Goal: Task Accomplishment & Management: Use online tool/utility

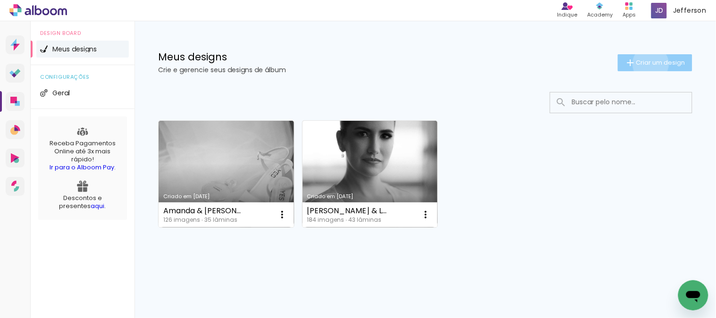
click at [649, 64] on span "Criar um design" at bounding box center [660, 62] width 49 height 6
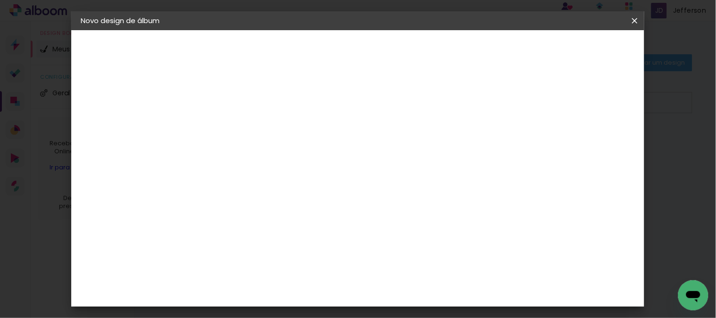
click at [235, 124] on input at bounding box center [235, 126] width 0 height 15
click at [235, 126] on input "Vanessa % Léo" at bounding box center [235, 126] width 0 height 15
type input "Vanessa & [PERSON_NAME]"
type paper-input "Vanessa & [PERSON_NAME]"
click at [0, 0] on slot "Avançar" at bounding box center [0, 0] width 0 height 0
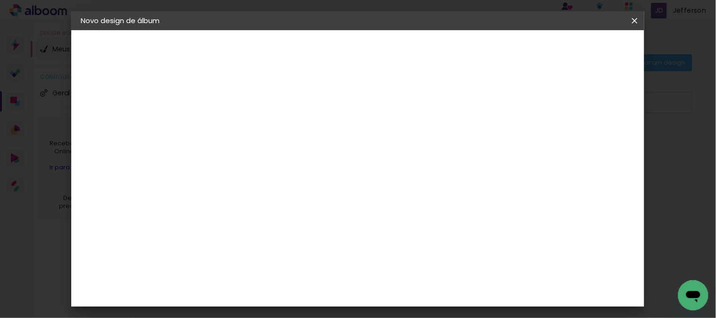
click at [269, 176] on input at bounding box center [258, 180] width 95 height 12
type input "drea"
type paper-input "drea"
drag, startPoint x: 271, startPoint y: 216, endPoint x: 277, endPoint y: 216, distance: 5.7
click at [271, 216] on div "DreambooksPro" at bounding box center [259, 213] width 61 height 8
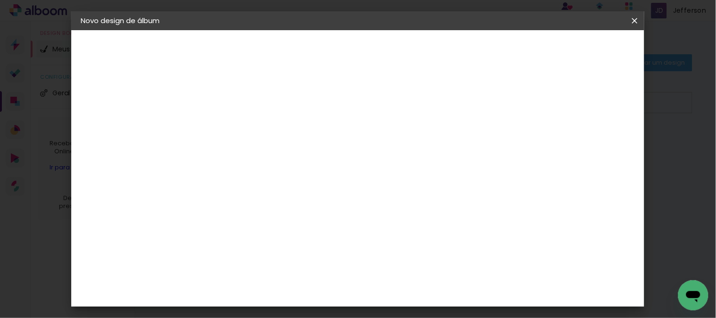
click at [0, 0] on slot "Avançar" at bounding box center [0, 0] width 0 height 0
click at [272, 157] on input "text" at bounding box center [253, 164] width 37 height 15
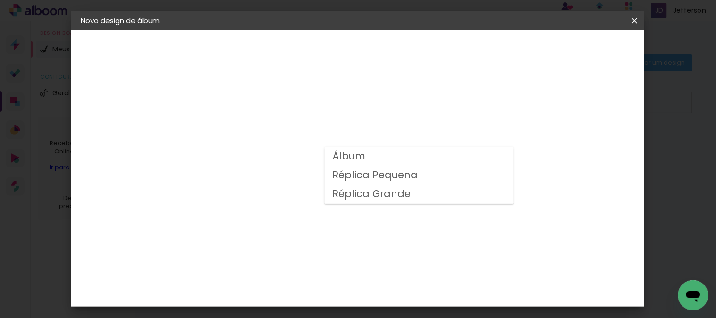
click at [0, 0] on slot "Álbum" at bounding box center [0, 0] width 0 height 0
type input "Álbum"
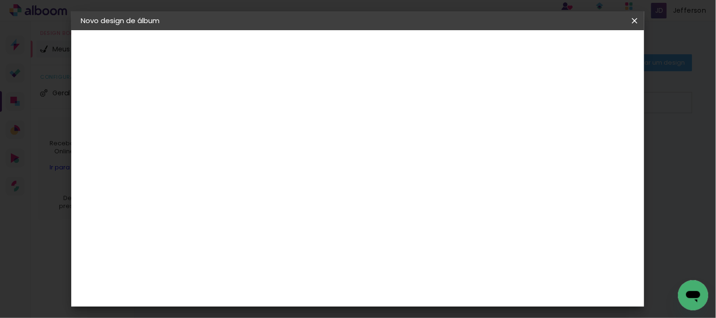
scroll to position [209, 0]
click at [299, 238] on span "30 × 30" at bounding box center [277, 247] width 44 height 19
click at [0, 0] on slot "Avançar" at bounding box center [0, 0] width 0 height 0
click at [387, 101] on div at bounding box center [382, 102] width 8 height 8
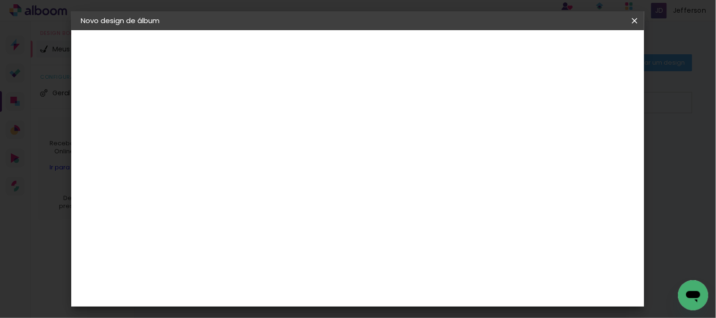
type paper-checkbox "on"
click at [441, 48] on span "Iniciar design" at bounding box center [422, 53] width 35 height 13
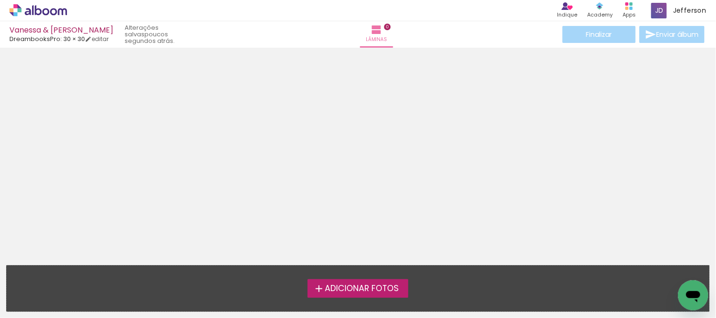
click at [379, 288] on span "Adicionar Fotos" at bounding box center [362, 288] width 74 height 8
click at [0, 0] on input "file" at bounding box center [0, 0] width 0 height 0
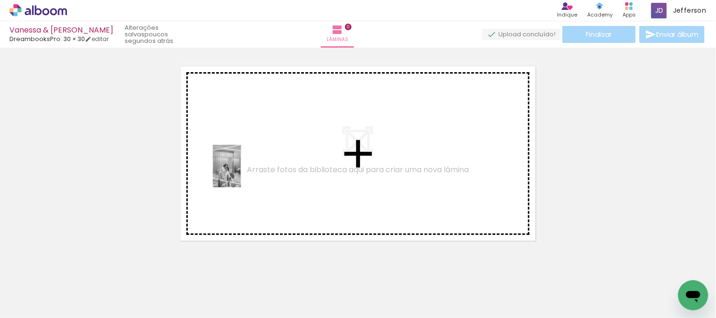
drag, startPoint x: 96, startPoint y: 290, endPoint x: 241, endPoint y: 173, distance: 185.9
click at [241, 173] on quentale-workspace at bounding box center [358, 159] width 716 height 318
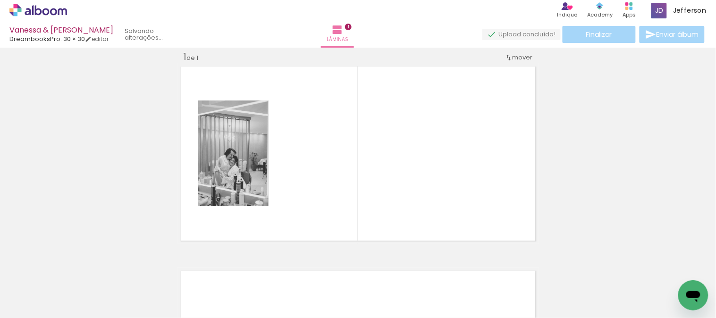
scroll to position [12, 0]
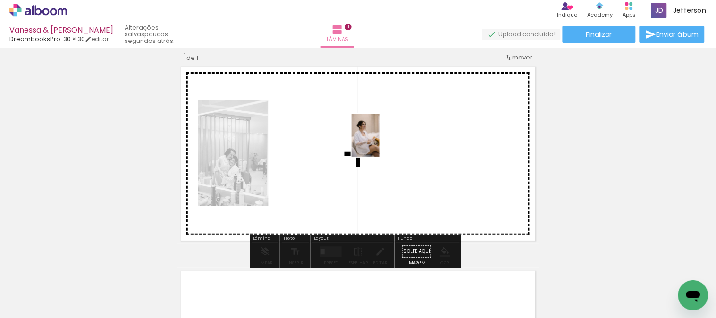
drag, startPoint x: 149, startPoint y: 289, endPoint x: 376, endPoint y: 144, distance: 269.3
click at [376, 144] on quentale-workspace at bounding box center [358, 159] width 716 height 318
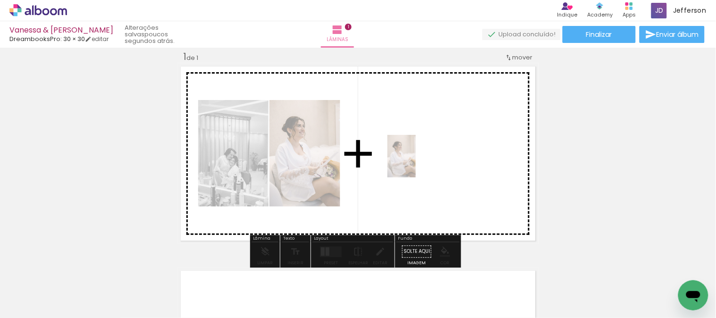
drag, startPoint x: 361, startPoint y: 190, endPoint x: 425, endPoint y: 159, distance: 71.1
click at [425, 159] on quentale-workspace at bounding box center [358, 159] width 716 height 318
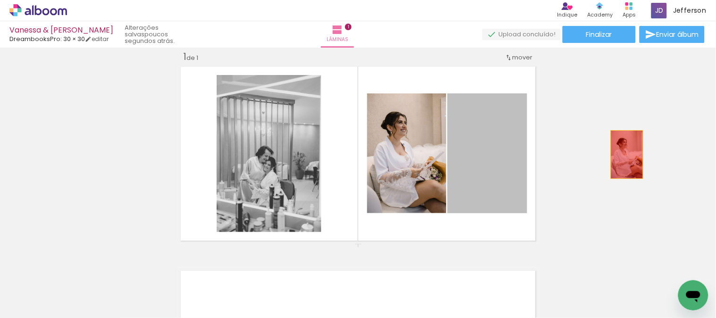
drag, startPoint x: 480, startPoint y: 180, endPoint x: 623, endPoint y: 154, distance: 145.3
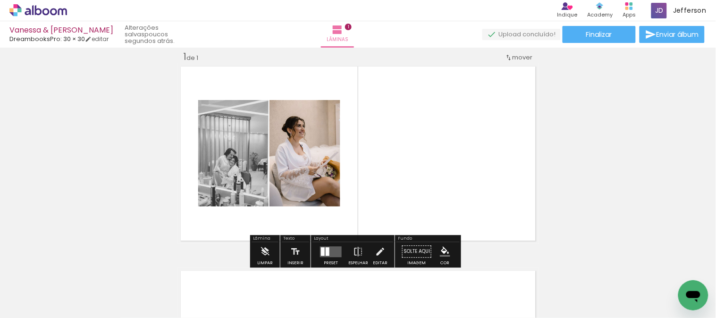
click at [41, 289] on input "Todas as fotos" at bounding box center [26, 289] width 36 height 8
click at [46, 285] on paper-item "Não utilizadas" at bounding box center [30, 286] width 49 height 8
type input "Não utilizadas"
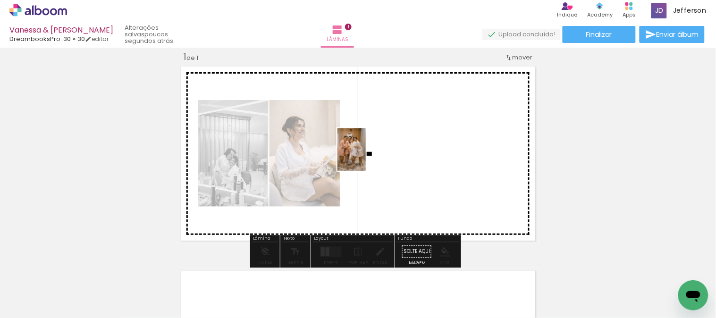
drag, startPoint x: 100, startPoint y: 285, endPoint x: 417, endPoint y: 145, distance: 346.4
click at [417, 145] on quentale-workspace at bounding box center [358, 159] width 716 height 318
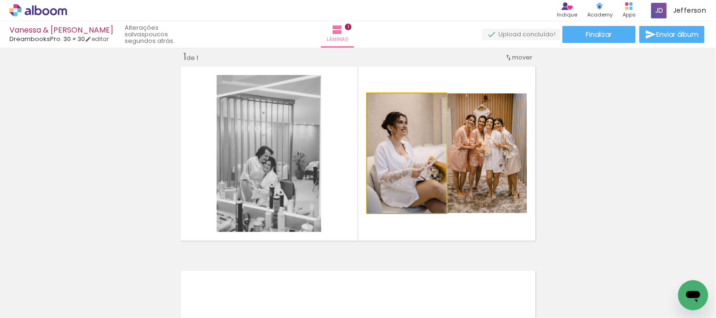
drag, startPoint x: 526, startPoint y: 164, endPoint x: 427, endPoint y: 156, distance: 98.9
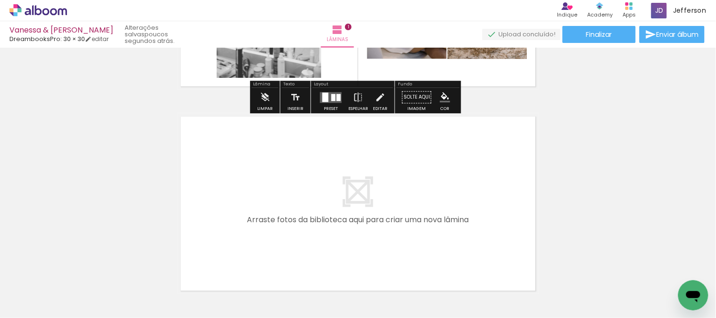
scroll to position [169, 0]
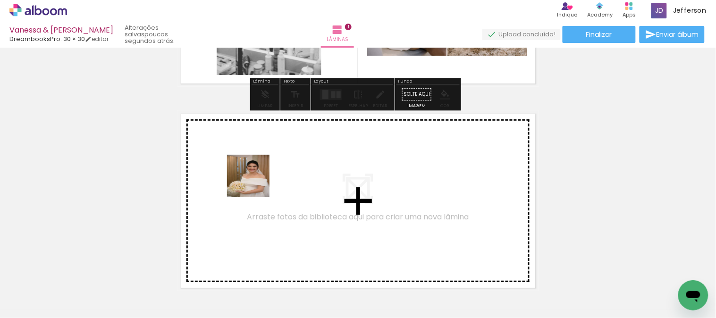
drag, startPoint x: 101, startPoint y: 291, endPoint x: 255, endPoint y: 183, distance: 188.1
click at [255, 183] on quentale-workspace at bounding box center [358, 159] width 716 height 318
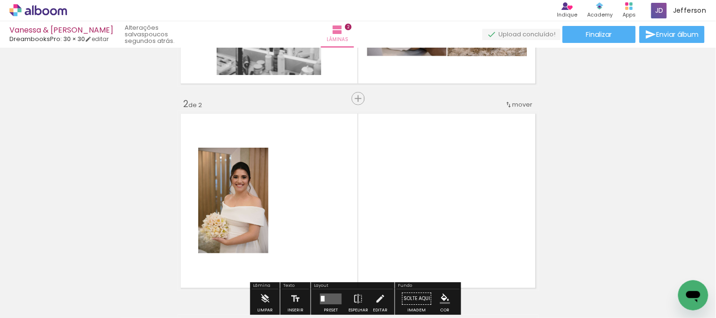
scroll to position [216, 0]
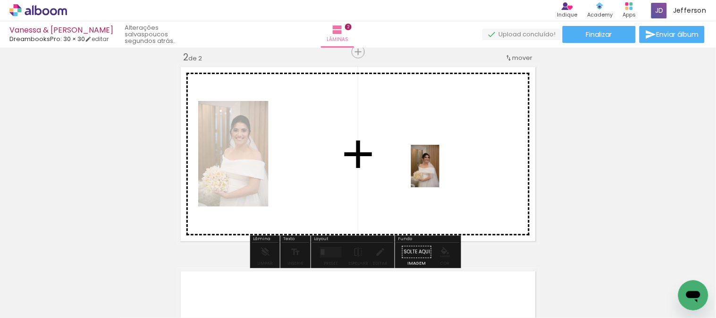
drag, startPoint x: 100, startPoint y: 291, endPoint x: 439, endPoint y: 173, distance: 358.5
click at [439, 173] on quentale-workspace at bounding box center [358, 159] width 716 height 318
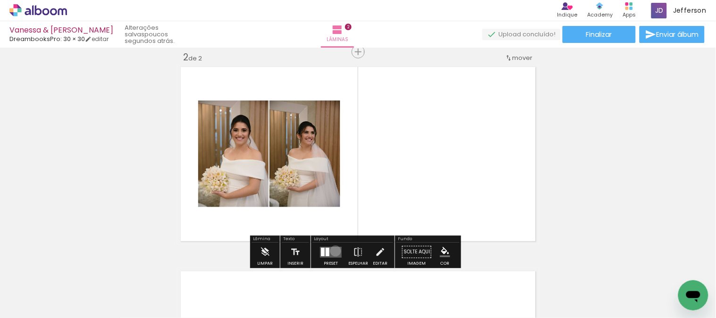
click at [333, 250] on quentale-layouter at bounding box center [331, 252] width 22 height 11
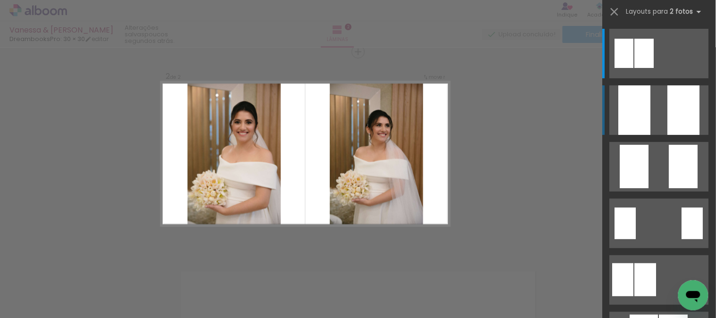
click at [668, 124] on div at bounding box center [684, 110] width 32 height 50
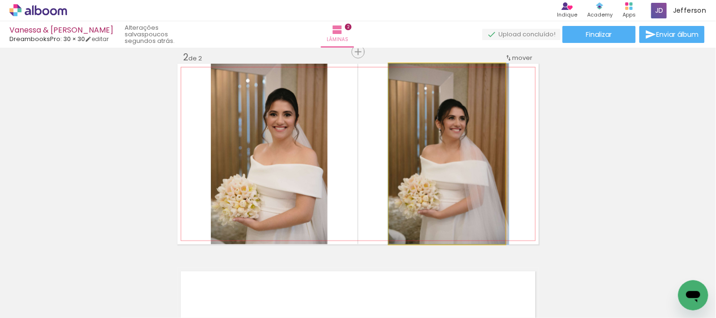
drag, startPoint x: 463, startPoint y: 168, endPoint x: 468, endPoint y: 148, distance: 21.4
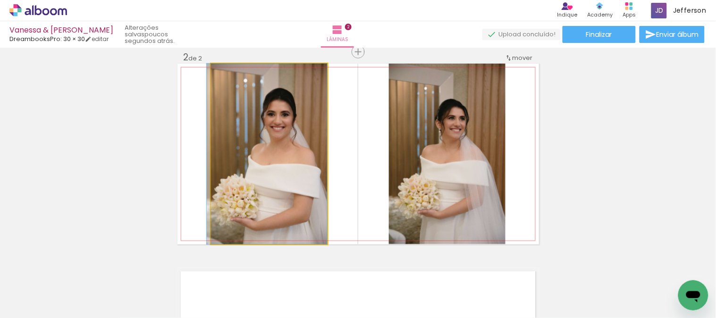
drag, startPoint x: 275, startPoint y: 144, endPoint x: 259, endPoint y: 144, distance: 16.5
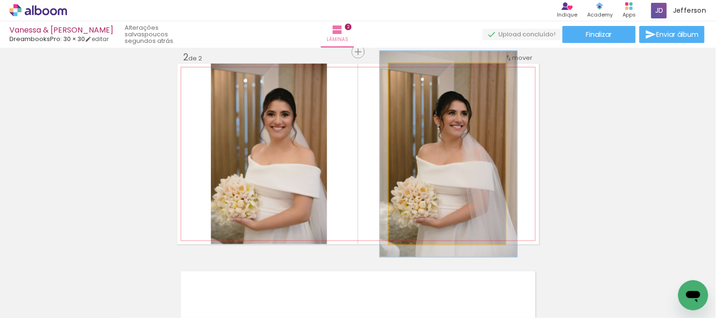
drag, startPoint x: 411, startPoint y: 74, endPoint x: 416, endPoint y: 78, distance: 6.0
click at [416, 78] on div at bounding box center [415, 73] width 15 height 15
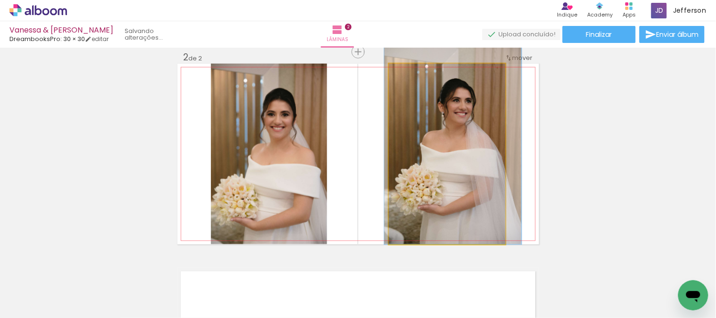
drag, startPoint x: 430, startPoint y: 167, endPoint x: 434, endPoint y: 141, distance: 27.2
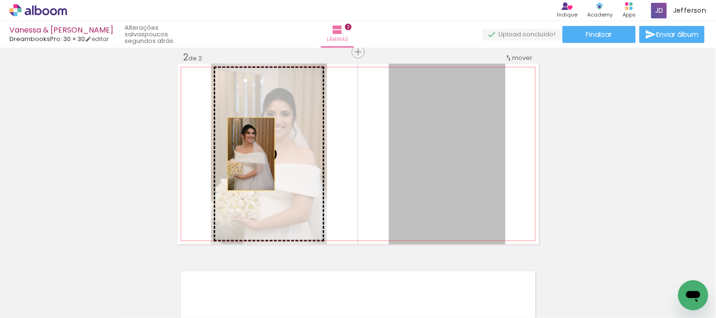
drag, startPoint x: 455, startPoint y: 158, endPoint x: 247, endPoint y: 154, distance: 208.1
click at [0, 0] on slot at bounding box center [0, 0] width 0 height 0
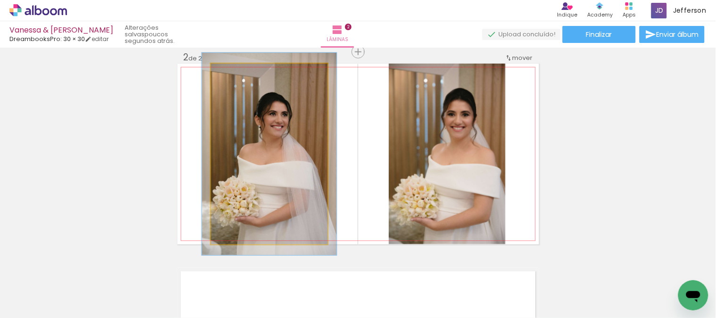
click at [234, 78] on div at bounding box center [236, 73] width 15 height 15
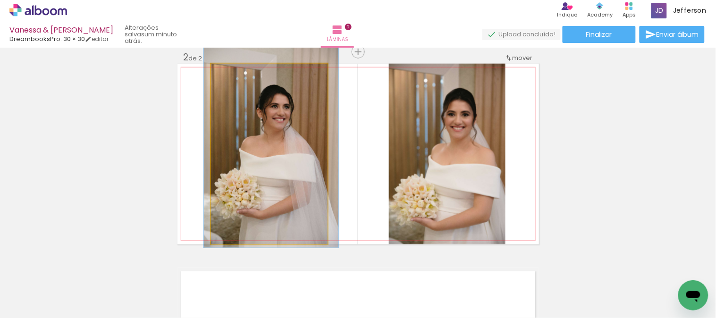
drag, startPoint x: 255, startPoint y: 154, endPoint x: 257, endPoint y: 146, distance: 7.8
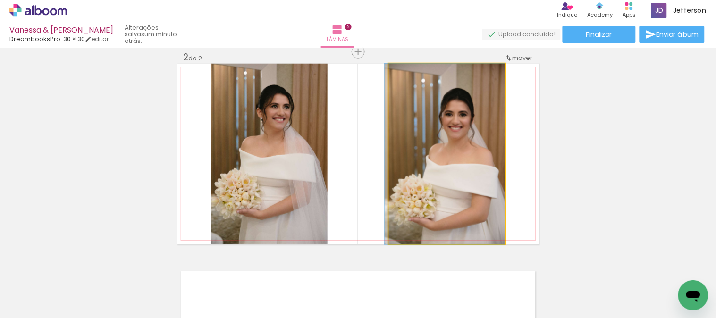
drag, startPoint x: 432, startPoint y: 156, endPoint x: 425, endPoint y: 143, distance: 15.0
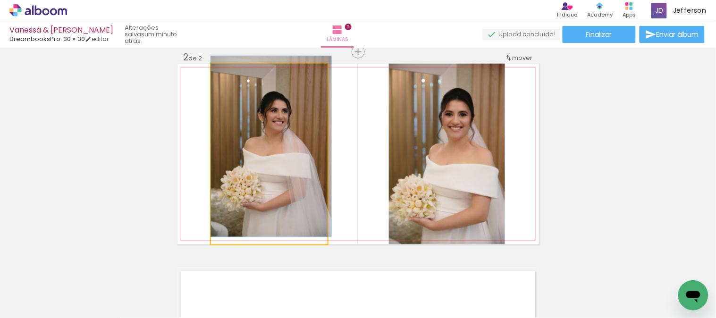
click at [230, 77] on div at bounding box center [232, 73] width 15 height 15
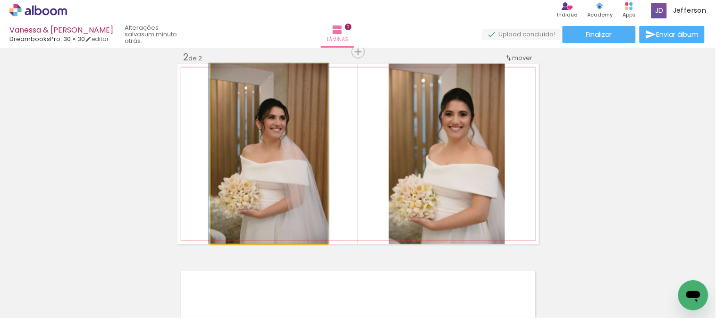
drag, startPoint x: 262, startPoint y: 128, endPoint x: 260, endPoint y: 138, distance: 10.6
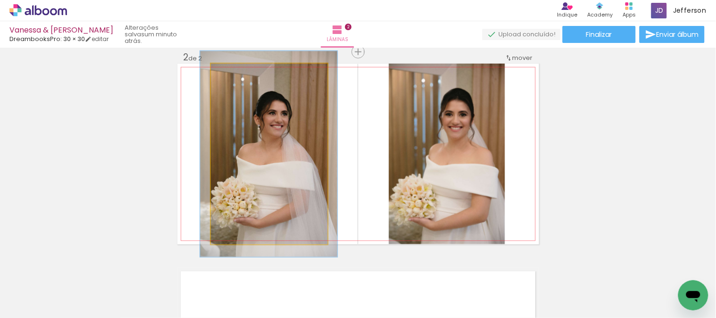
drag, startPoint x: 232, startPoint y: 74, endPoint x: 236, endPoint y: 78, distance: 6.3
type paper-slider "114"
click at [236, 78] on div at bounding box center [237, 73] width 15 height 15
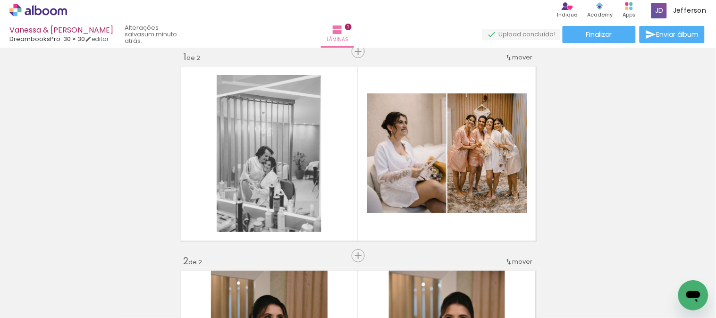
scroll to position [0, 0]
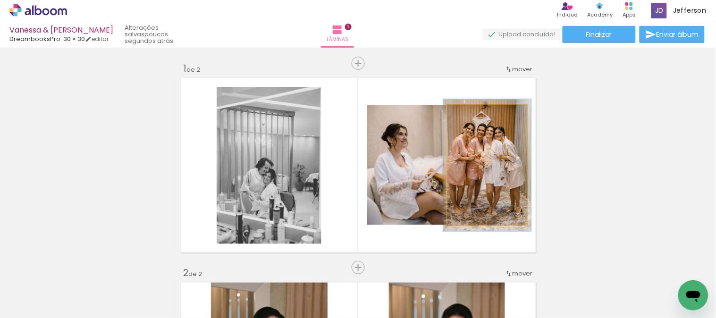
type paper-slider "110"
click at [470, 116] on div at bounding box center [472, 115] width 8 height 8
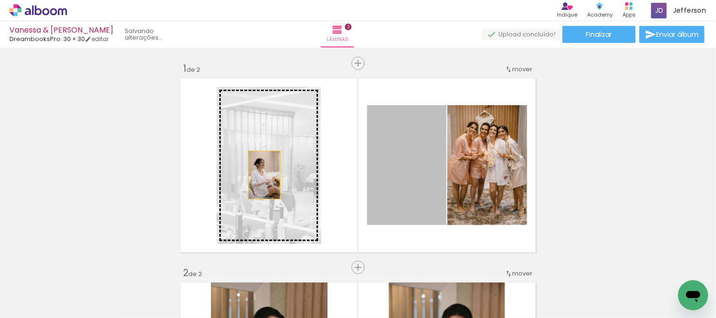
drag, startPoint x: 425, startPoint y: 192, endPoint x: 260, endPoint y: 175, distance: 165.0
click at [0, 0] on slot at bounding box center [0, 0] width 0 height 0
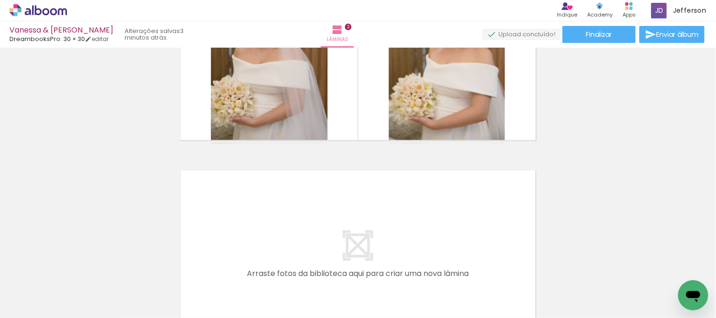
scroll to position [367, 0]
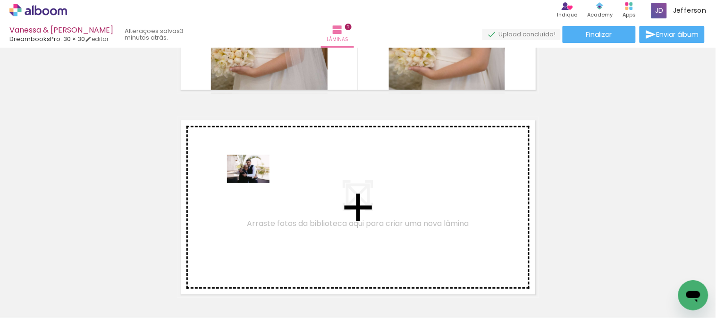
drag, startPoint x: 104, startPoint y: 289, endPoint x: 255, endPoint y: 183, distance: 184.3
click at [255, 183] on quentale-workspace at bounding box center [358, 159] width 716 height 318
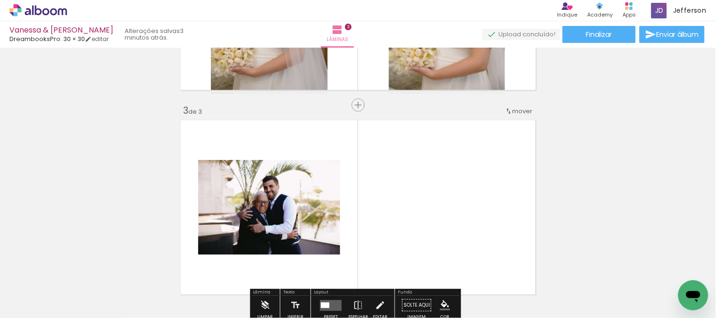
scroll to position [420, 0]
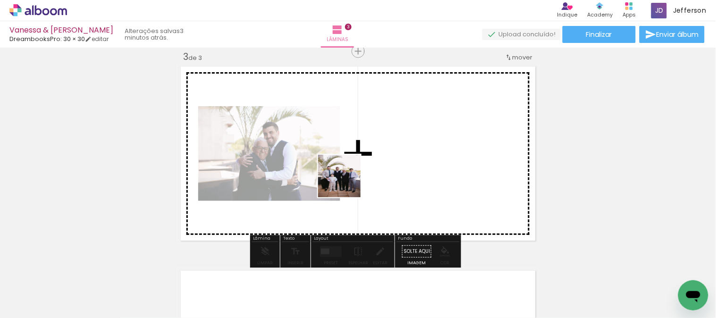
drag, startPoint x: 96, startPoint y: 296, endPoint x: 349, endPoint y: 181, distance: 277.8
click at [349, 181] on quentale-workspace at bounding box center [358, 159] width 716 height 318
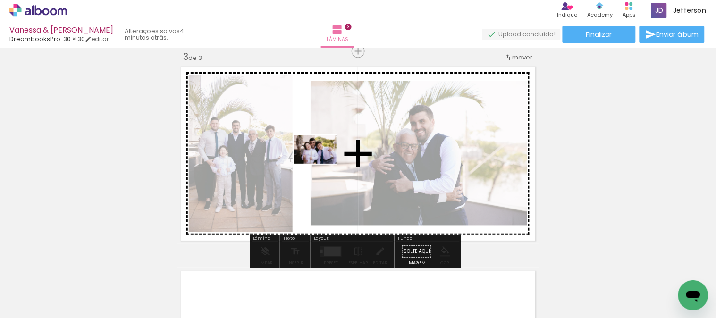
drag, startPoint x: 90, startPoint y: 291, endPoint x: 322, endPoint y: 164, distance: 264.5
click at [322, 164] on quentale-workspace at bounding box center [358, 159] width 716 height 318
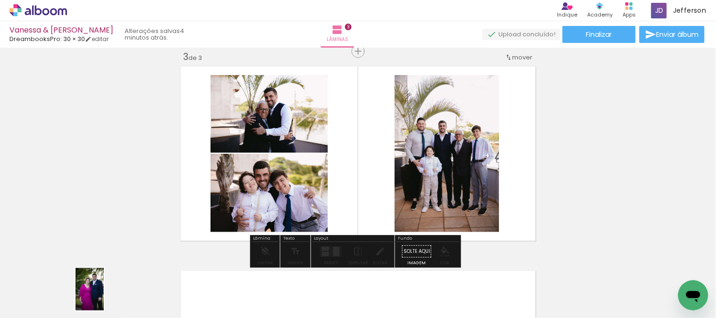
drag, startPoint x: 98, startPoint y: 299, endPoint x: 107, endPoint y: 295, distance: 9.7
click at [107, 295] on div at bounding box center [94, 286] width 31 height 47
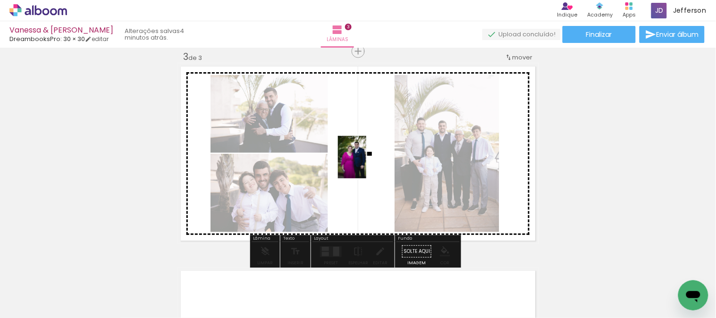
drag, startPoint x: 102, startPoint y: 289, endPoint x: 367, endPoint y: 194, distance: 280.7
click at [370, 163] on quentale-workspace at bounding box center [358, 159] width 716 height 318
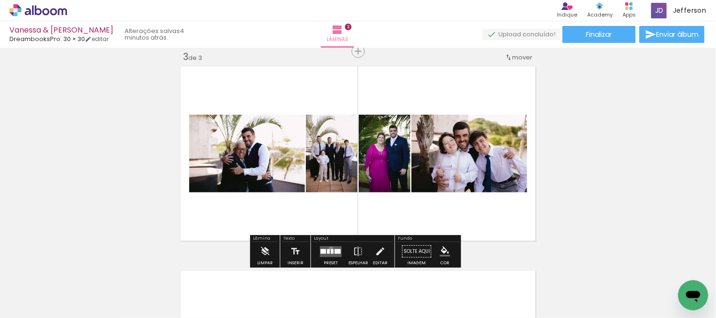
click at [331, 249] on div at bounding box center [332, 251] width 3 height 5
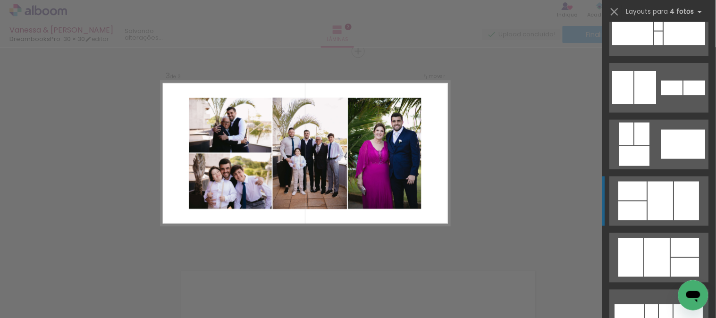
scroll to position [367, 0]
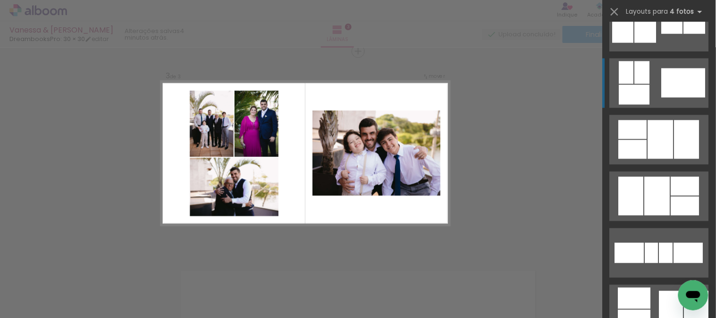
click at [651, 91] on quentale-layouter at bounding box center [658, 83] width 99 height 50
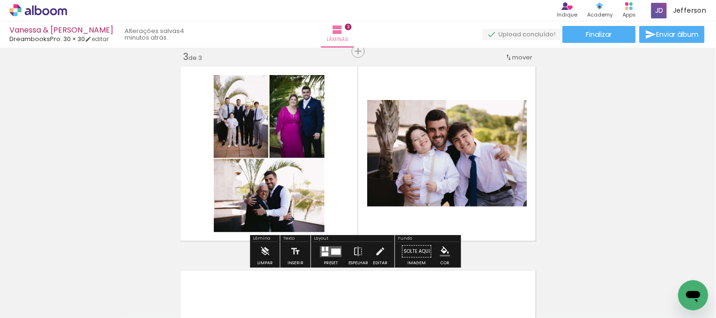
drag, startPoint x: 328, startPoint y: 253, endPoint x: 638, endPoint y: 140, distance: 330.4
click at [328, 253] on quentale-layouter at bounding box center [331, 251] width 22 height 11
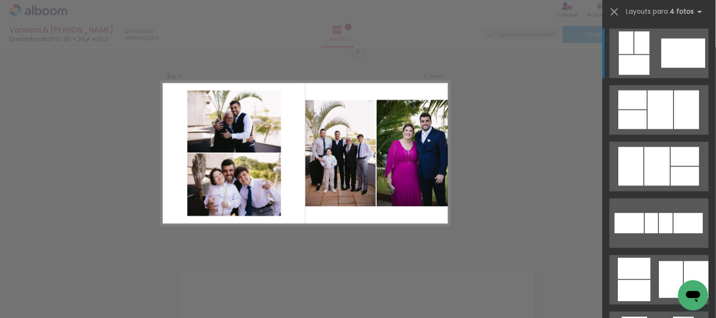
scroll to position [501, 0]
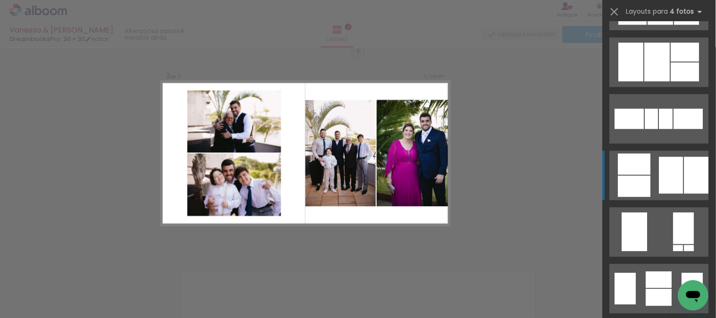
click at [659, 170] on div at bounding box center [671, 175] width 24 height 37
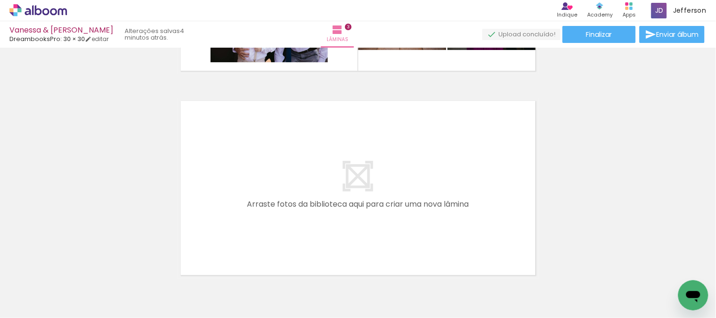
scroll to position [630, 0]
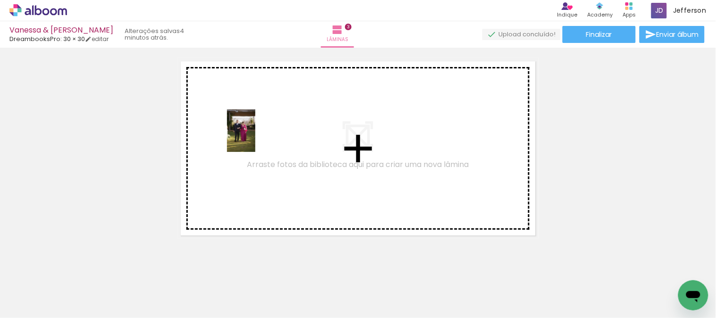
drag, startPoint x: 100, startPoint y: 284, endPoint x: 255, endPoint y: 138, distance: 212.9
click at [255, 138] on quentale-workspace at bounding box center [358, 159] width 716 height 318
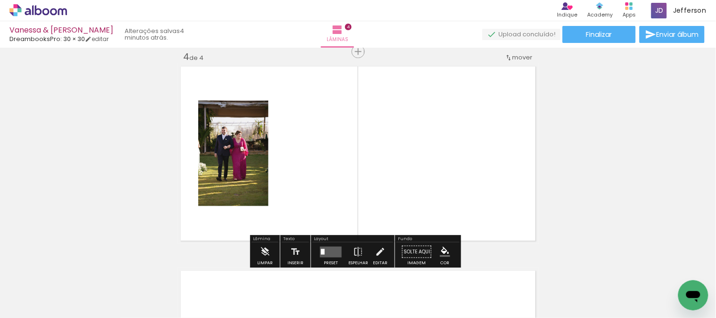
scroll to position [520, 0]
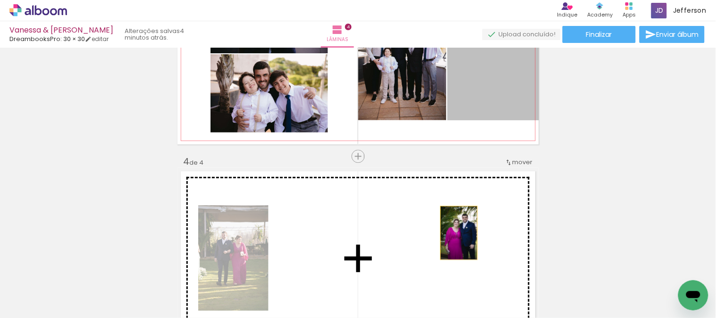
drag, startPoint x: 486, startPoint y: 143, endPoint x: 430, endPoint y: 216, distance: 92.2
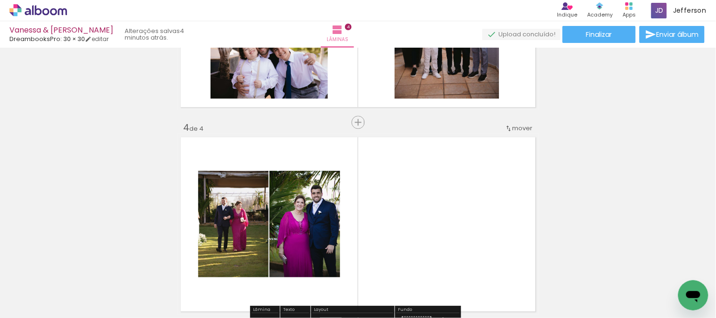
scroll to position [572, 0]
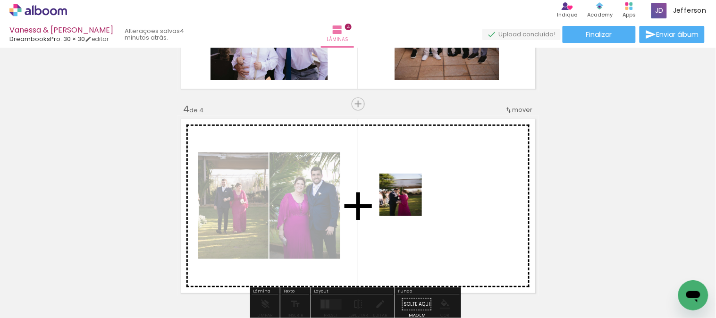
drag, startPoint x: 101, startPoint y: 291, endPoint x: 410, endPoint y: 200, distance: 322.1
click at [410, 200] on quentale-workspace at bounding box center [358, 159] width 716 height 318
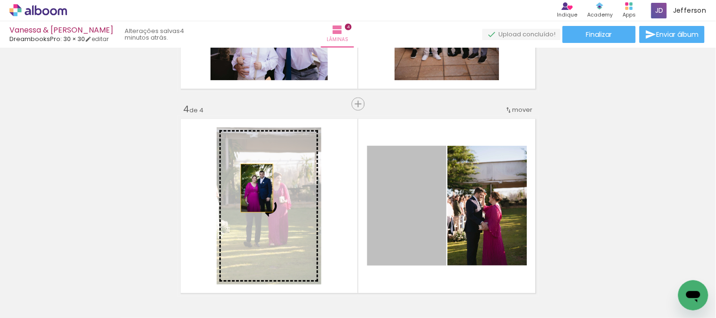
drag, startPoint x: 422, startPoint y: 197, endPoint x: 255, endPoint y: 188, distance: 167.2
click at [0, 0] on slot at bounding box center [0, 0] width 0 height 0
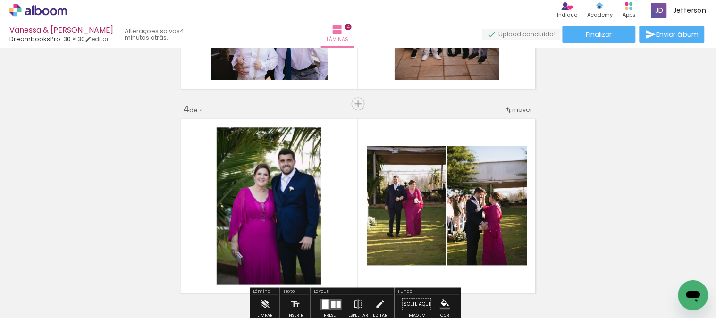
scroll to position [625, 0]
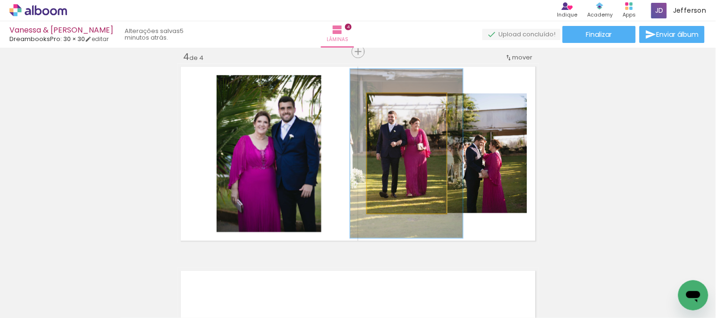
drag, startPoint x: 389, startPoint y: 106, endPoint x: 407, endPoint y: 156, distance: 53.3
type paper-slider "144"
click at [403, 111] on quentale-photo at bounding box center [406, 153] width 79 height 120
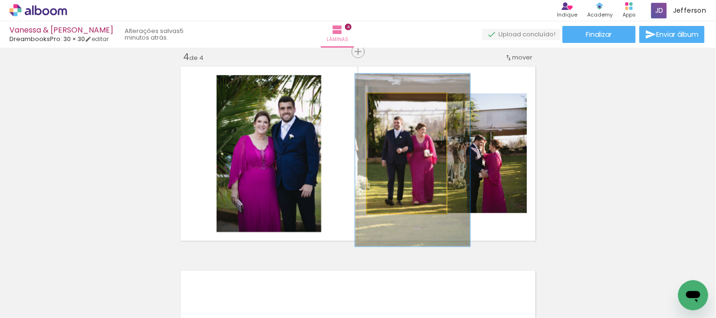
drag, startPoint x: 407, startPoint y: 156, endPoint x: 413, endPoint y: 161, distance: 8.0
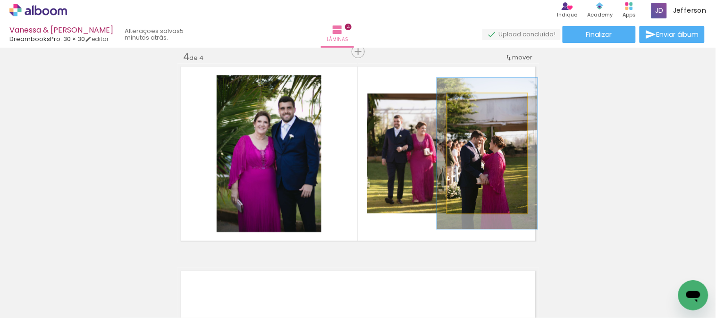
drag, startPoint x: 469, startPoint y: 106, endPoint x: 496, endPoint y: 163, distance: 63.5
type paper-slider "126"
click at [477, 96] on div "P&B Largura Cor" at bounding box center [490, 96] width 80 height 0
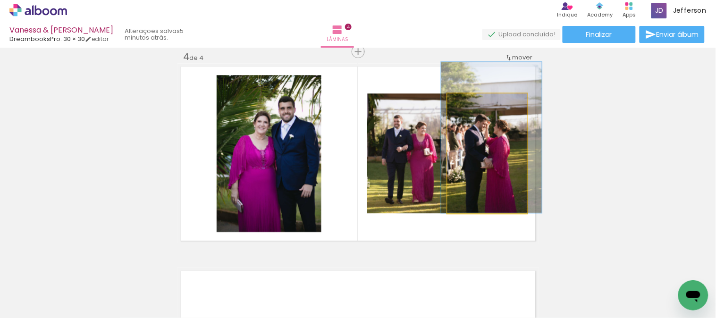
drag, startPoint x: 497, startPoint y: 159, endPoint x: 501, endPoint y: 143, distance: 16.6
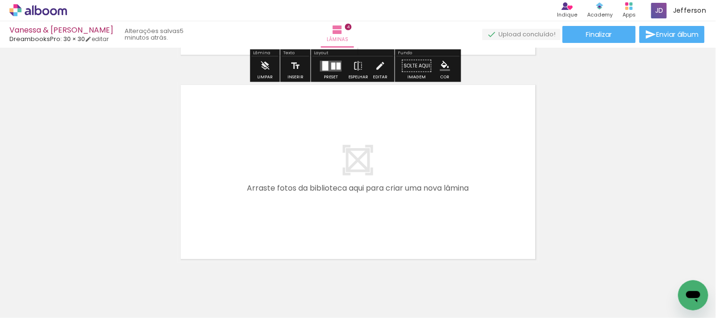
scroll to position [834, 0]
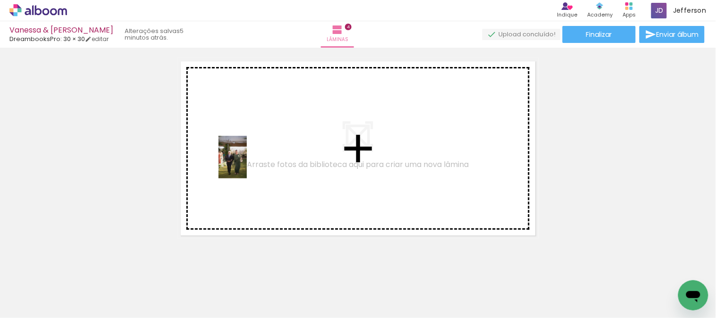
drag, startPoint x: 100, startPoint y: 291, endPoint x: 247, endPoint y: 164, distance: 194.7
click at [247, 164] on quentale-workspace at bounding box center [358, 159] width 716 height 318
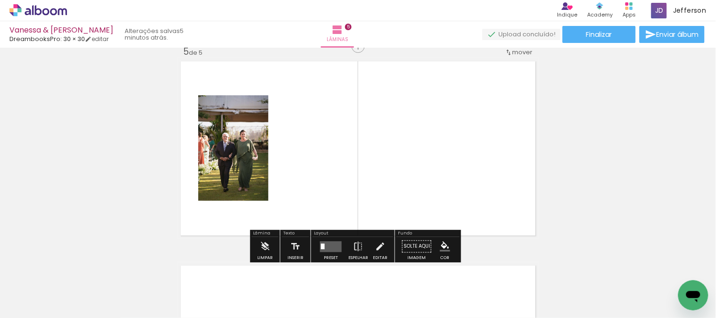
scroll to position [828, 0]
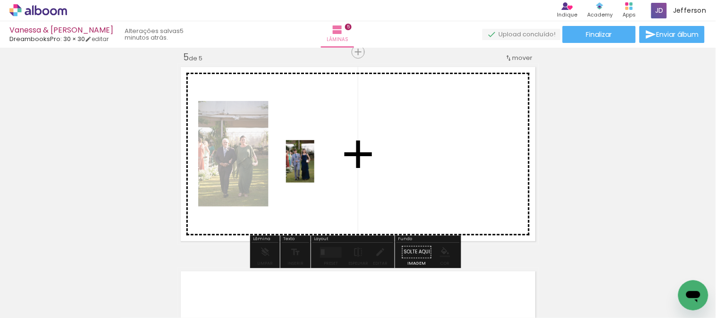
drag, startPoint x: 100, startPoint y: 295, endPoint x: 314, endPoint y: 168, distance: 248.7
click at [314, 168] on quentale-workspace at bounding box center [358, 159] width 716 height 318
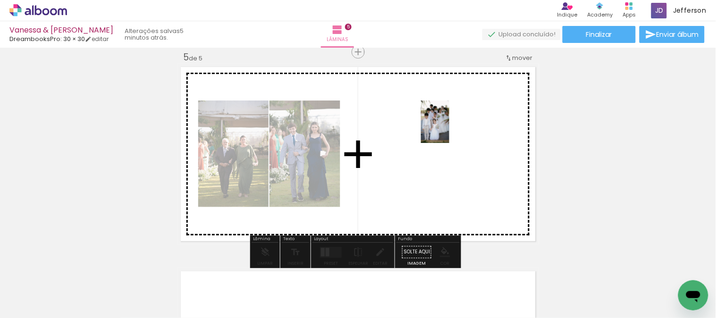
drag, startPoint x: 89, startPoint y: 285, endPoint x: 446, endPoint y: 133, distance: 388.1
click at [446, 133] on quentale-workspace at bounding box center [358, 159] width 716 height 318
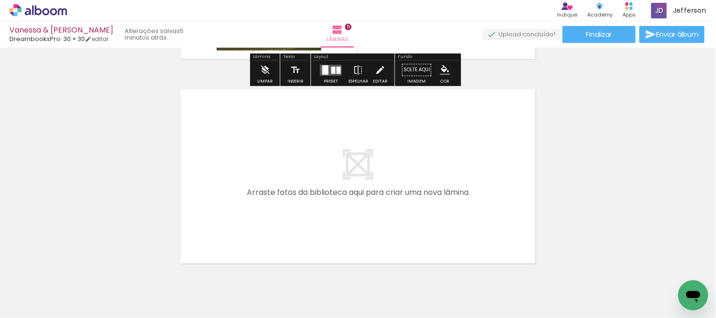
scroll to position [1038, 0]
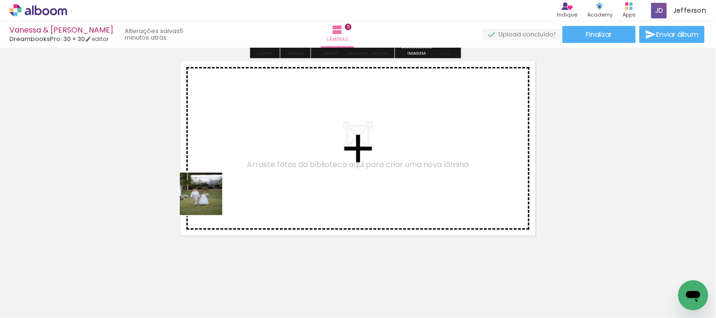
drag, startPoint x: 208, startPoint y: 201, endPoint x: 173, endPoint y: 280, distance: 86.8
click at [264, 152] on quentale-workspace at bounding box center [358, 159] width 716 height 318
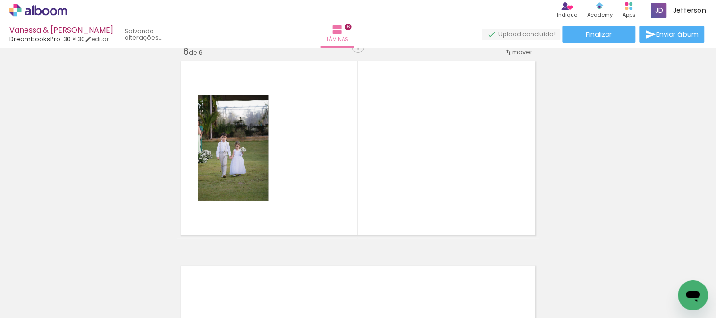
scroll to position [1033, 0]
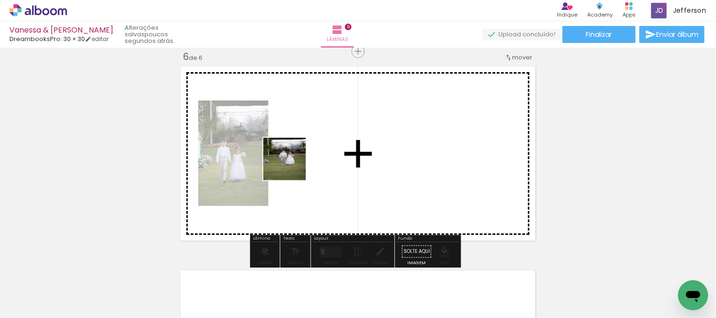
drag, startPoint x: 281, startPoint y: 177, endPoint x: 292, endPoint y: 166, distance: 15.3
click at [292, 166] on quentale-workspace at bounding box center [358, 159] width 716 height 318
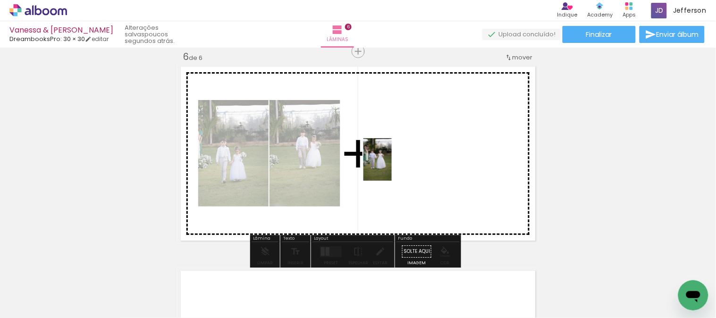
drag, startPoint x: 151, startPoint y: 294, endPoint x: 392, endPoint y: 167, distance: 272.4
click at [392, 167] on quentale-workspace at bounding box center [358, 159] width 716 height 318
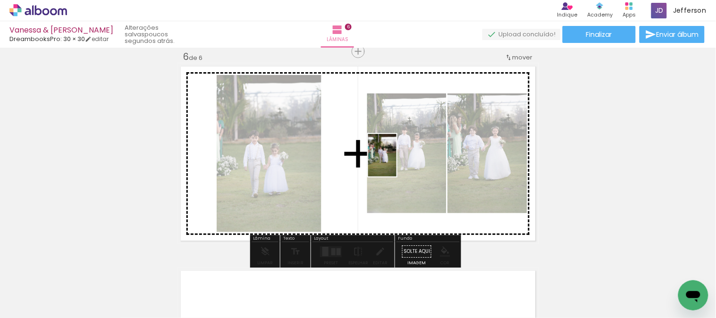
drag, startPoint x: 150, startPoint y: 285, endPoint x: 396, endPoint y: 162, distance: 275.3
click at [396, 162] on quentale-workspace at bounding box center [358, 159] width 716 height 318
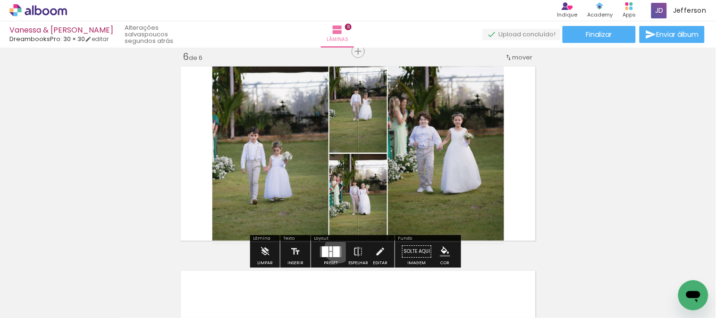
click at [336, 249] on div at bounding box center [336, 251] width 7 height 11
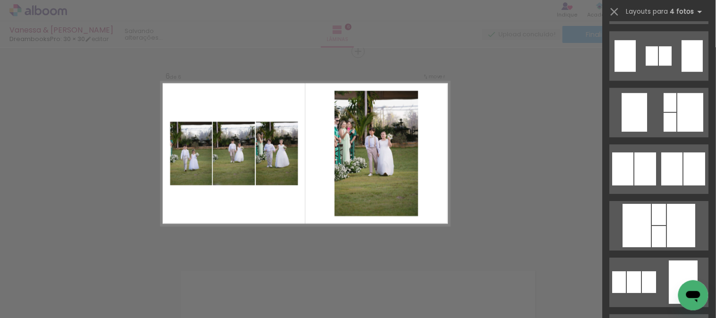
scroll to position [943, 0]
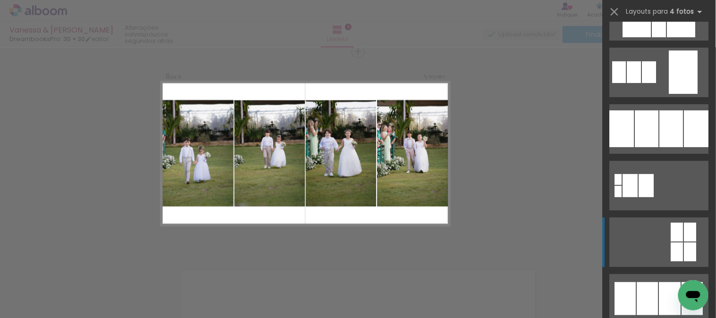
click at [663, 129] on div at bounding box center [671, 128] width 24 height 37
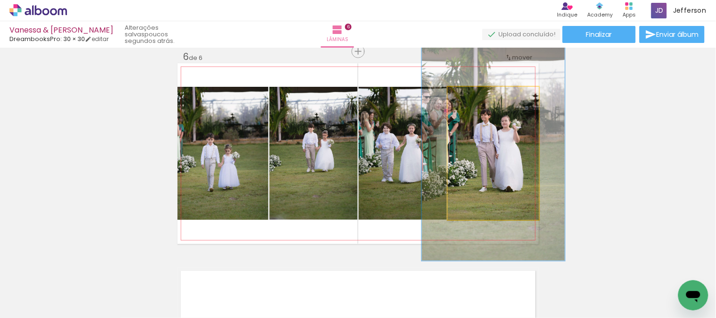
drag, startPoint x: 469, startPoint y: 99, endPoint x: 486, endPoint y: 103, distance: 17.9
type paper-slider "157"
click at [486, 103] on div at bounding box center [488, 96] width 15 height 15
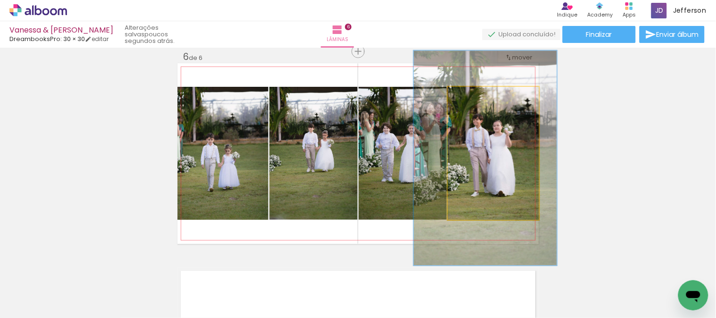
drag, startPoint x: 492, startPoint y: 148, endPoint x: 486, endPoint y: 151, distance: 6.8
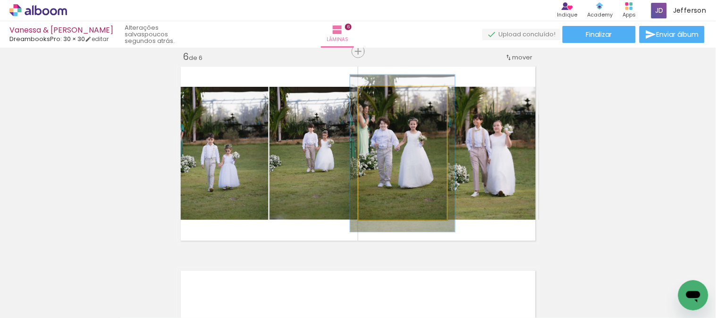
drag, startPoint x: 380, startPoint y: 100, endPoint x: 384, endPoint y: 101, distance: 4.8
type paper-slider "118"
click at [384, 101] on div at bounding box center [386, 96] width 15 height 15
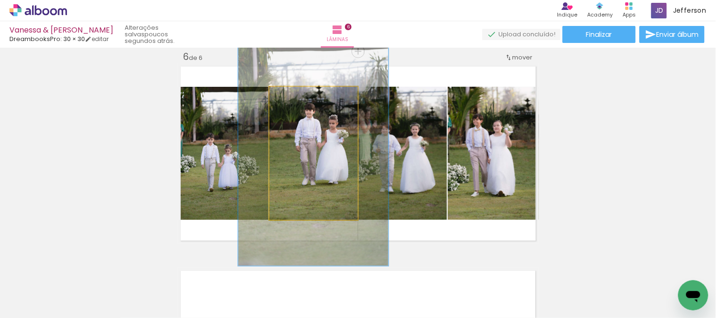
drag, startPoint x: 291, startPoint y: 98, endPoint x: 312, endPoint y: 151, distance: 56.9
type paper-slider "170"
click at [315, 106] on quentale-photo at bounding box center [313, 153] width 88 height 133
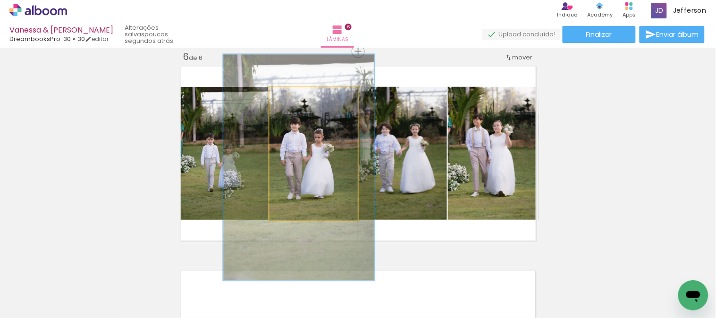
drag, startPoint x: 310, startPoint y: 150, endPoint x: 298, endPoint y: 164, distance: 18.7
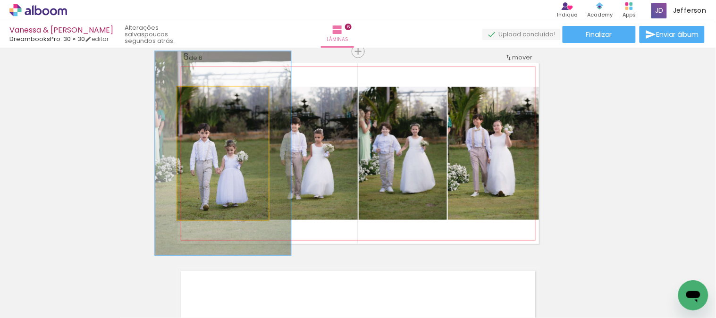
drag, startPoint x: 200, startPoint y: 98, endPoint x: 198, endPoint y: 168, distance: 70.3
type paper-slider "153"
click at [217, 106] on quentale-photo at bounding box center [222, 153] width 91 height 133
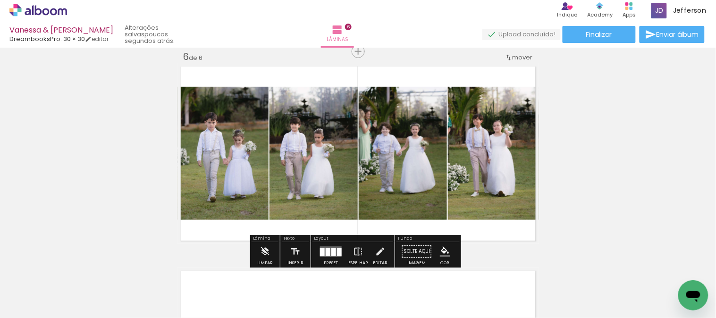
scroll to position [943, 0]
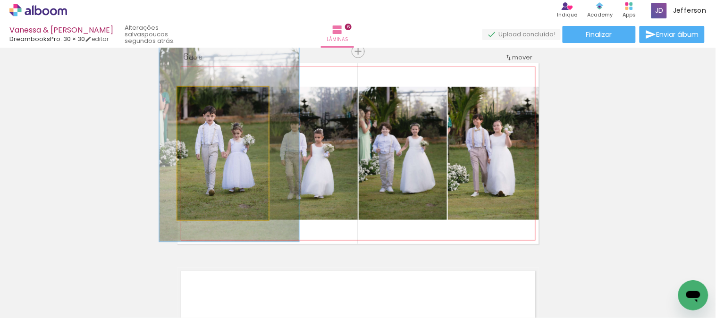
drag, startPoint x: 240, startPoint y: 162, endPoint x: 240, endPoint y: 157, distance: 5.2
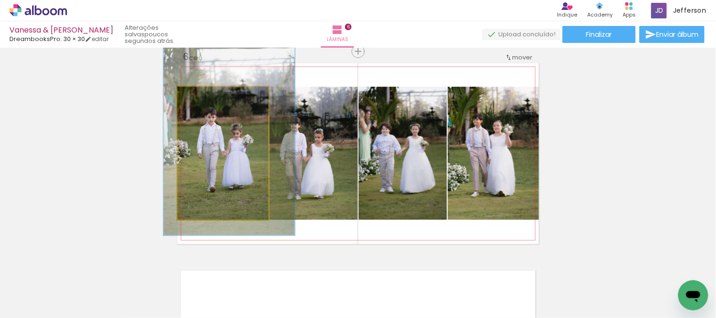
type paper-slider "144"
click at [210, 97] on div at bounding box center [215, 96] width 15 height 15
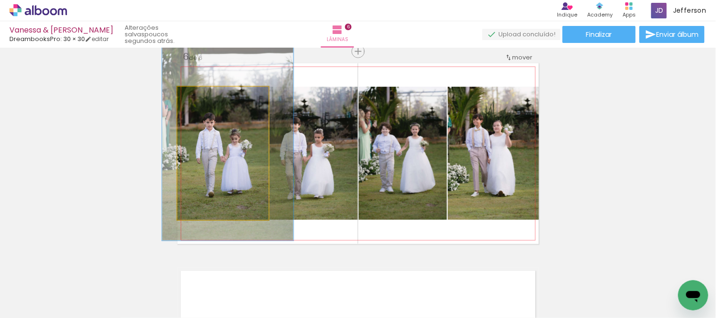
drag, startPoint x: 229, startPoint y: 151, endPoint x: 228, endPoint y: 157, distance: 5.4
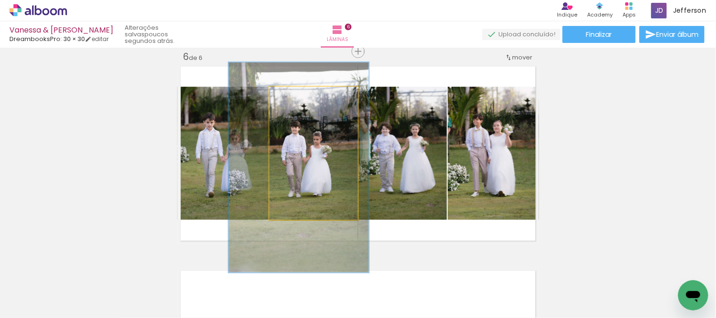
type paper-slider "158"
click at [309, 100] on div at bounding box center [313, 96] width 8 height 8
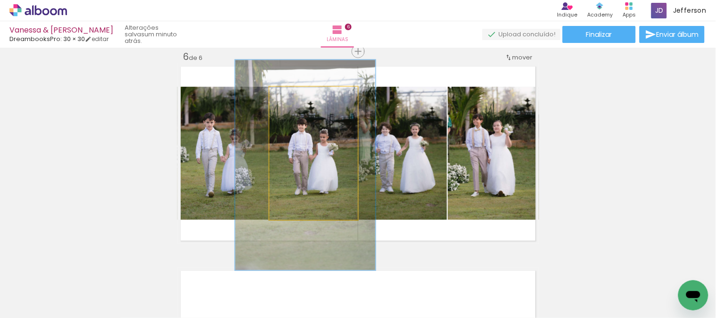
drag, startPoint x: 305, startPoint y: 170, endPoint x: 311, endPoint y: 167, distance: 7.0
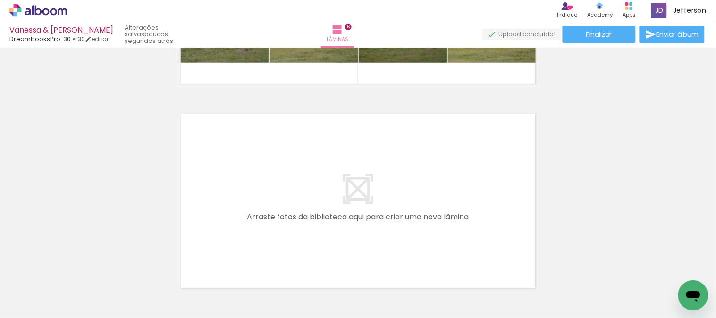
scroll to position [1138, 0]
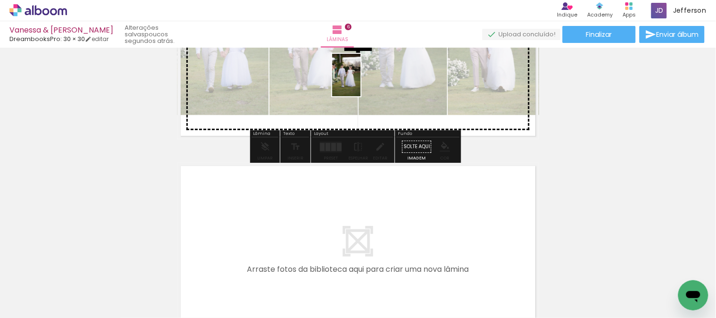
drag, startPoint x: 196, startPoint y: 286, endPoint x: 361, endPoint y: 82, distance: 263.3
click at [361, 82] on quentale-workspace at bounding box center [358, 159] width 716 height 318
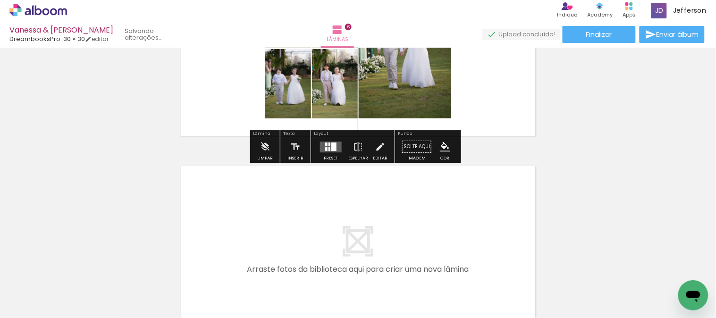
click at [334, 147] on quentale-layouter at bounding box center [331, 147] width 22 height 11
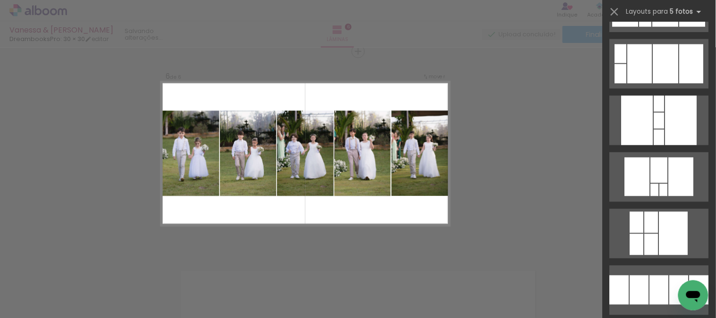
scroll to position [2359, 0]
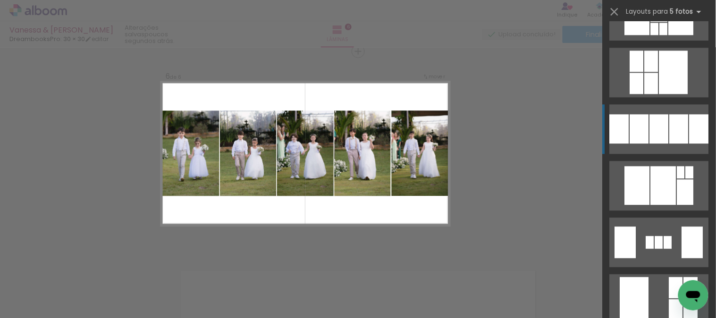
click at [650, 117] on div at bounding box center [659, 128] width 19 height 29
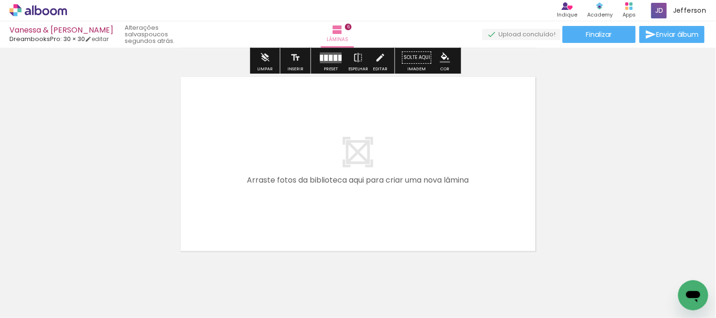
scroll to position [1243, 0]
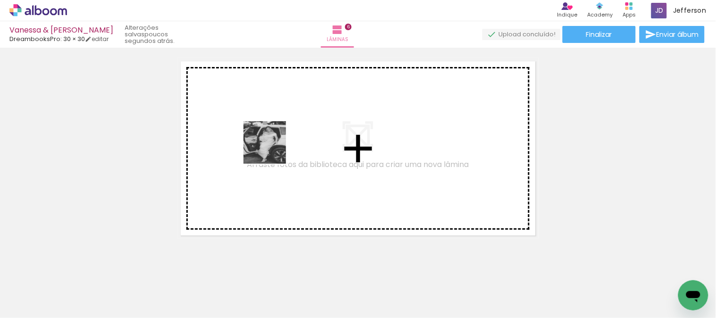
drag, startPoint x: 93, startPoint y: 288, endPoint x: 284, endPoint y: 146, distance: 237.7
click at [284, 146] on quentale-workspace at bounding box center [358, 159] width 716 height 318
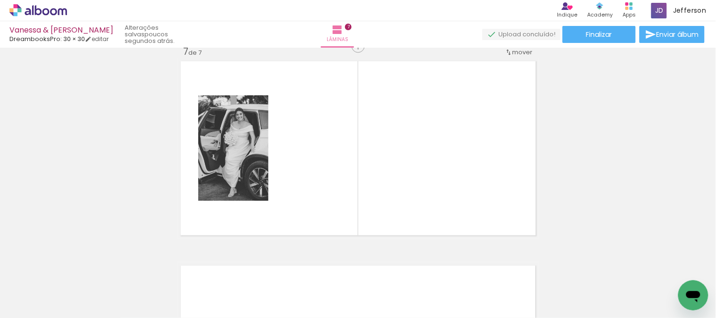
scroll to position [1237, 0]
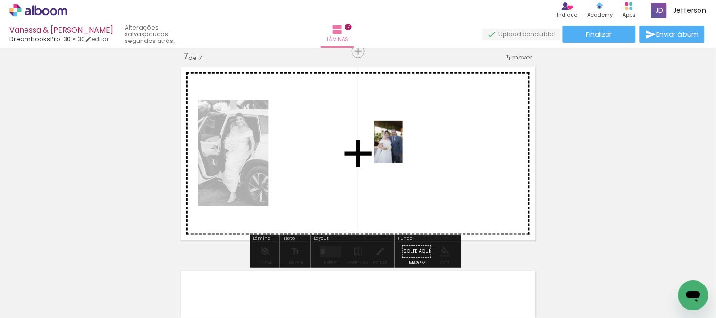
drag, startPoint x: 92, startPoint y: 288, endPoint x: 226, endPoint y: 265, distance: 136.4
click at [401, 149] on quentale-workspace at bounding box center [358, 159] width 716 height 318
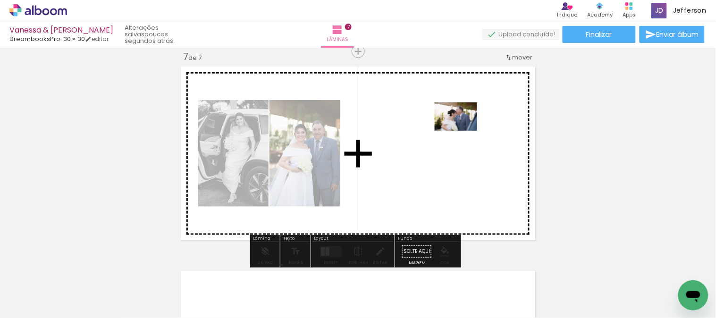
drag, startPoint x: 106, startPoint y: 281, endPoint x: 463, endPoint y: 131, distance: 386.9
click at [463, 131] on quentale-workspace at bounding box center [358, 159] width 716 height 318
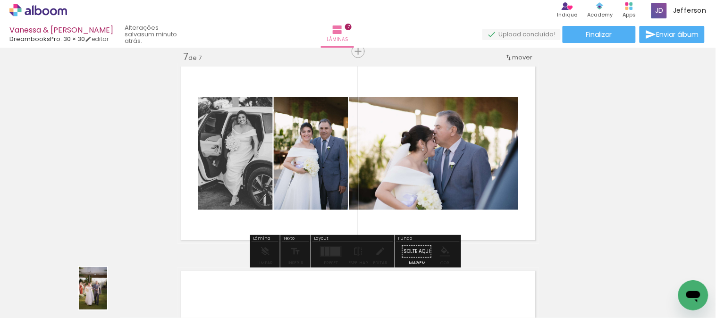
drag, startPoint x: 102, startPoint y: 289, endPoint x: 107, endPoint y: 295, distance: 8.4
click at [107, 295] on div at bounding box center [94, 286] width 31 height 47
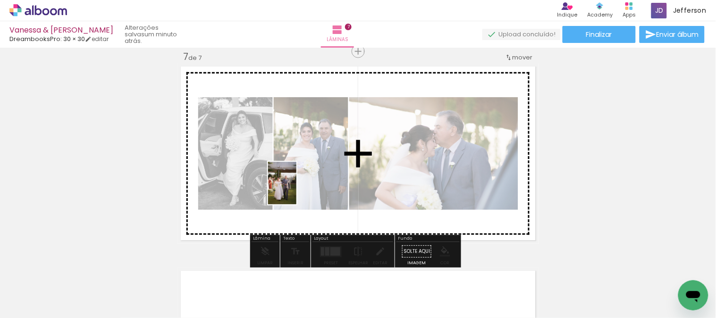
drag, startPoint x: 96, startPoint y: 293, endPoint x: 331, endPoint y: 194, distance: 255.0
click at [331, 194] on quentale-workspace at bounding box center [358, 159] width 716 height 318
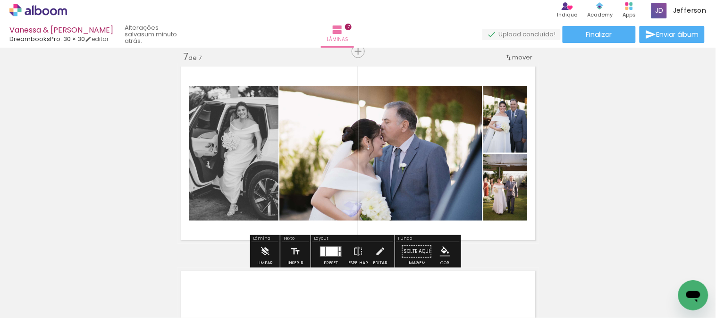
click at [326, 252] on div at bounding box center [332, 251] width 12 height 9
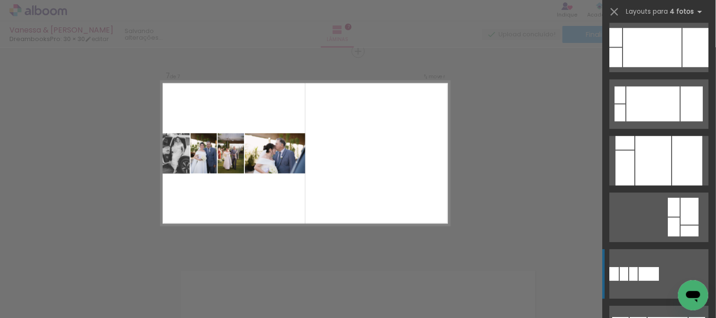
scroll to position [786, 0]
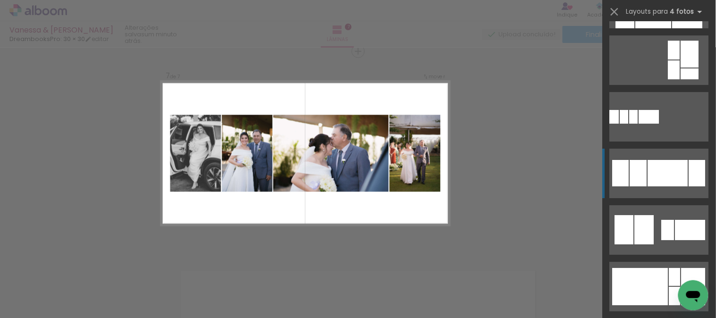
click at [667, 171] on div at bounding box center [668, 173] width 40 height 26
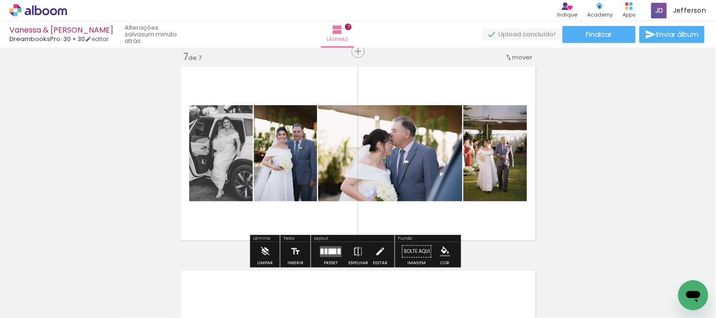
scroll to position [786, 0]
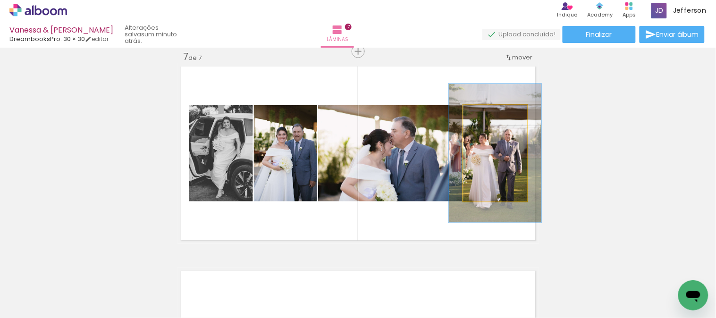
drag, startPoint x: 479, startPoint y: 114, endPoint x: 485, endPoint y: 138, distance: 24.7
type paper-slider "146"
click at [492, 115] on div at bounding box center [496, 115] width 8 height 8
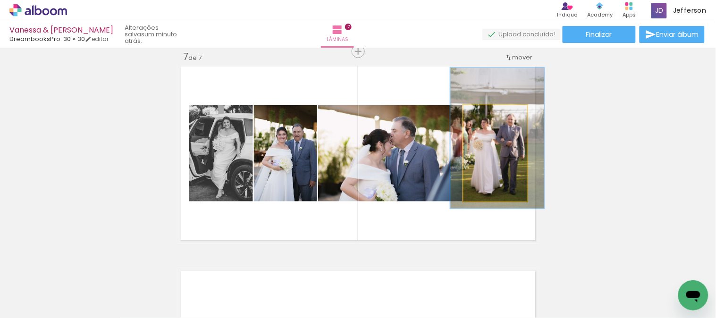
drag, startPoint x: 486, startPoint y: 157, endPoint x: 489, endPoint y: 142, distance: 15.3
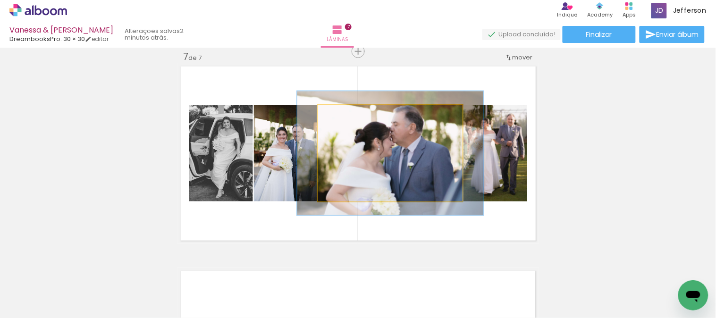
drag, startPoint x: 337, startPoint y: 116, endPoint x: 346, endPoint y: 118, distance: 9.9
click at [346, 118] on div at bounding box center [349, 115] width 8 height 8
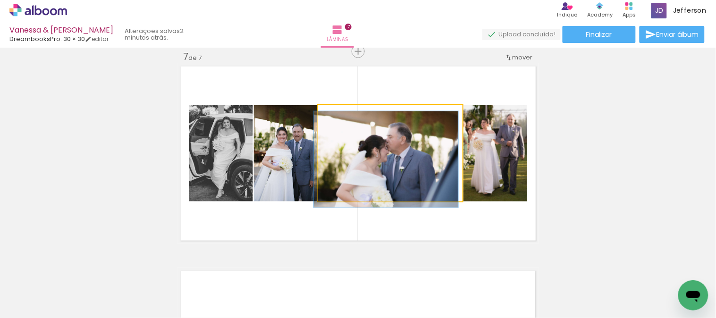
drag, startPoint x: 340, startPoint y: 118, endPoint x: 403, endPoint y: 152, distance: 72.0
type paper-slider "100"
click at [318, 121] on quentale-photo at bounding box center [390, 153] width 144 height 96
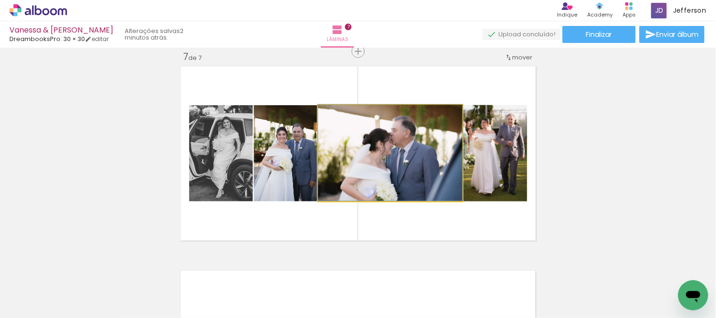
drag, startPoint x: 401, startPoint y: 152, endPoint x: 398, endPoint y: 147, distance: 6.2
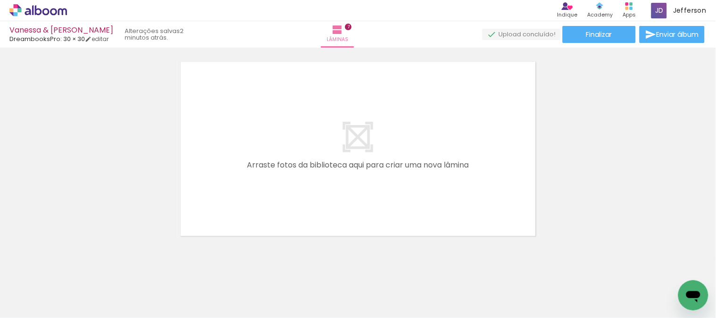
scroll to position [1447, 0]
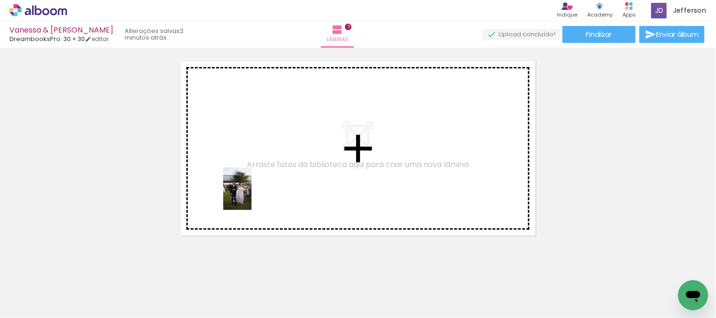
drag, startPoint x: 102, startPoint y: 292, endPoint x: 251, endPoint y: 196, distance: 177.7
click at [251, 196] on quentale-workspace at bounding box center [358, 159] width 716 height 318
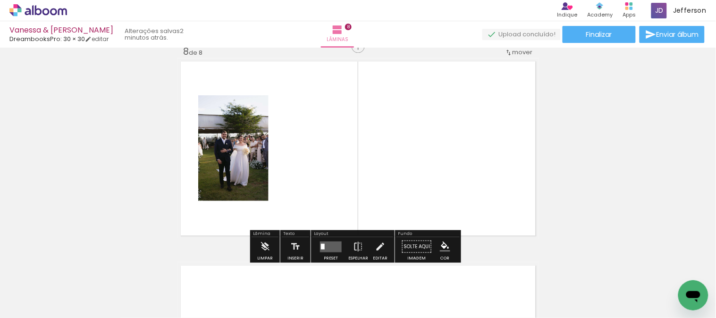
scroll to position [1442, 0]
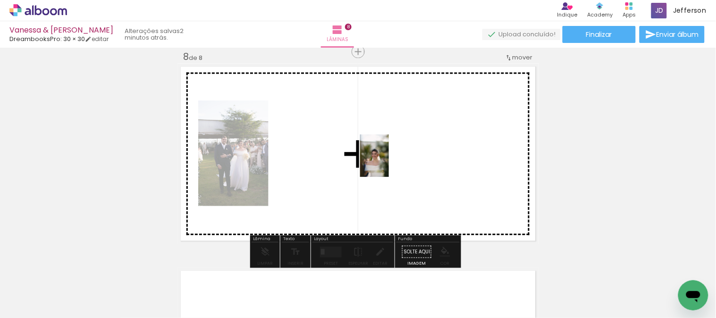
drag, startPoint x: 98, startPoint y: 288, endPoint x: 388, endPoint y: 163, distance: 316.3
click at [388, 163] on quentale-workspace at bounding box center [358, 159] width 716 height 318
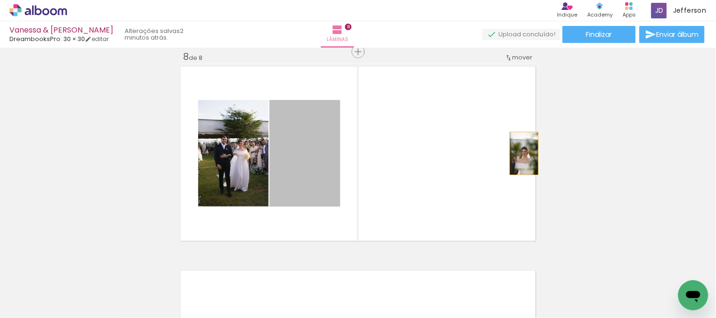
drag, startPoint x: 400, startPoint y: 162, endPoint x: 596, endPoint y: 133, distance: 198.9
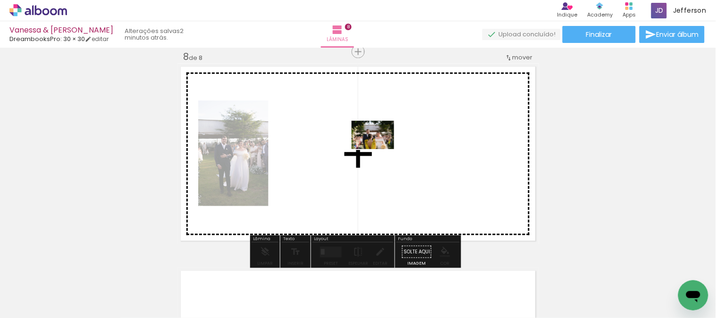
drag, startPoint x: 209, startPoint y: 294, endPoint x: 380, endPoint y: 149, distance: 223.9
click at [380, 149] on quentale-workspace at bounding box center [358, 159] width 716 height 318
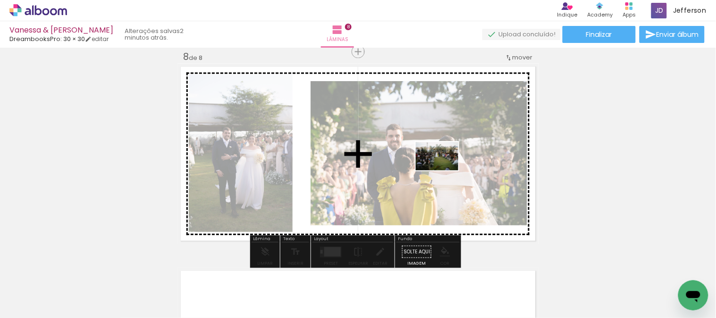
drag, startPoint x: 263, startPoint y: 295, endPoint x: 444, endPoint y: 170, distance: 219.8
click at [444, 170] on quentale-workspace at bounding box center [358, 159] width 716 height 318
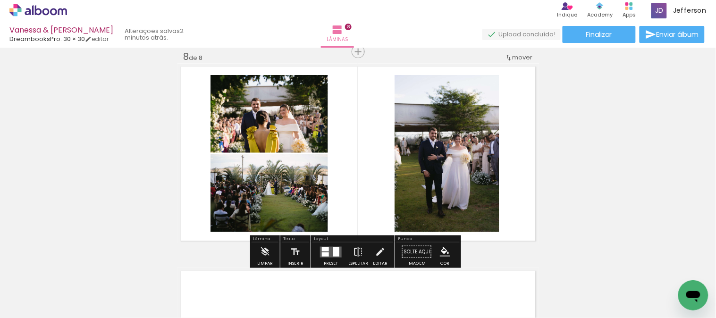
click at [354, 250] on iron-icon at bounding box center [358, 251] width 10 height 19
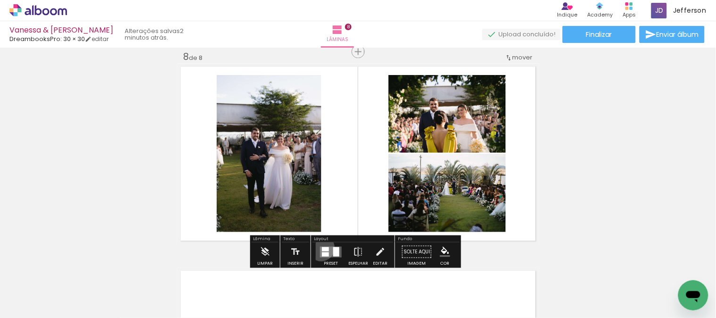
click at [322, 247] on div at bounding box center [325, 249] width 7 height 4
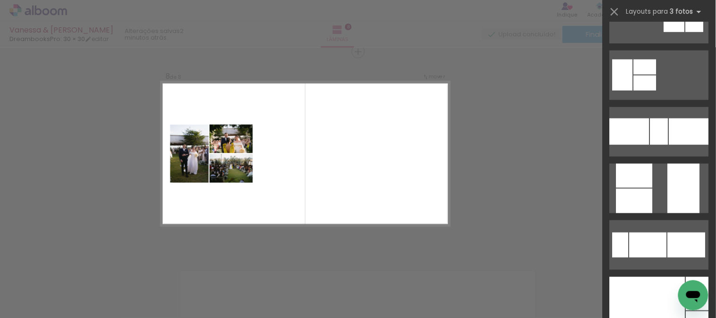
scroll to position [209, 0]
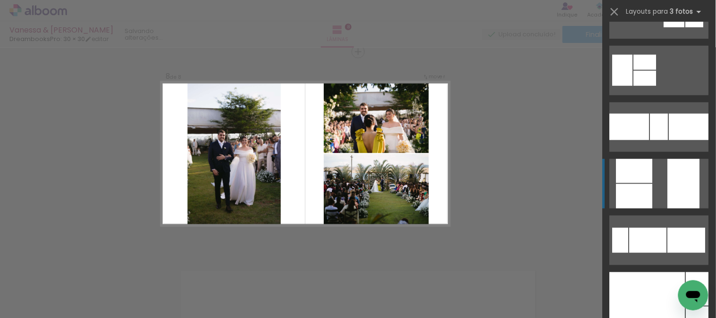
click at [660, 168] on quentale-layouter at bounding box center [658, 184] width 99 height 50
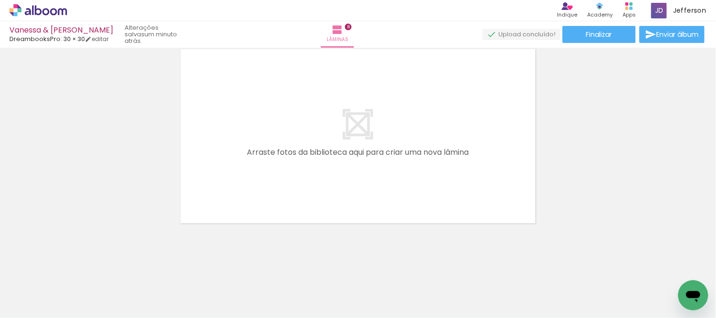
scroll to position [0, 1322]
drag, startPoint x: 183, startPoint y: 284, endPoint x: 273, endPoint y: 143, distance: 166.7
click at [273, 143] on quentale-workspace at bounding box center [358, 159] width 716 height 318
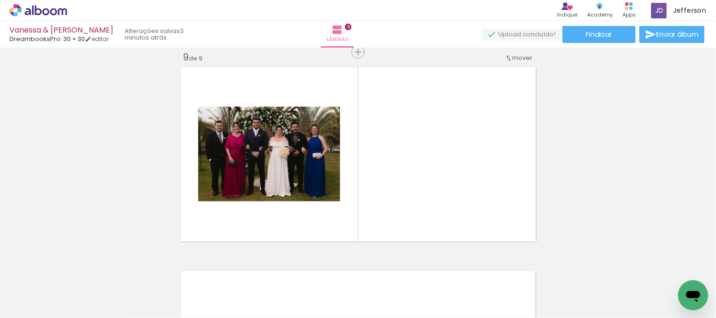
scroll to position [0, 1319]
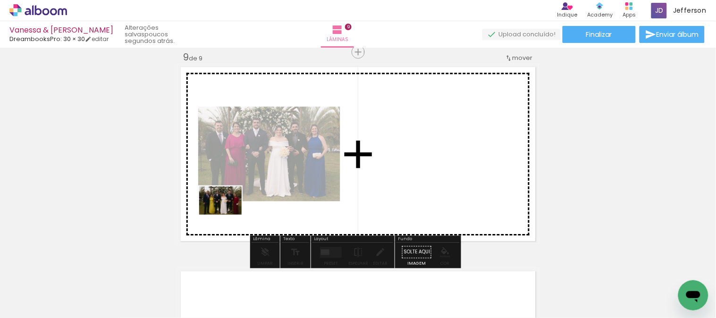
drag, startPoint x: 212, startPoint y: 227, endPoint x: 227, endPoint y: 215, distance: 19.5
click at [227, 215] on quentale-workspace at bounding box center [358, 159] width 716 height 318
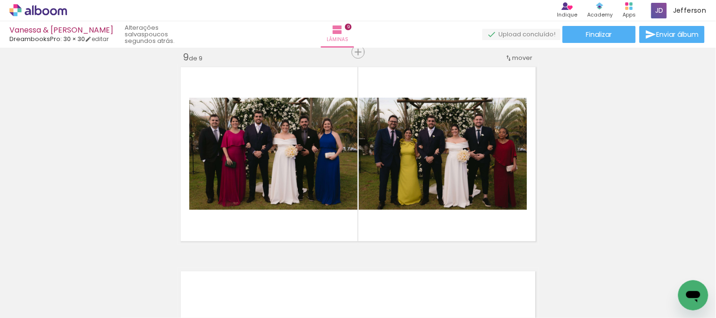
scroll to position [0, 2111]
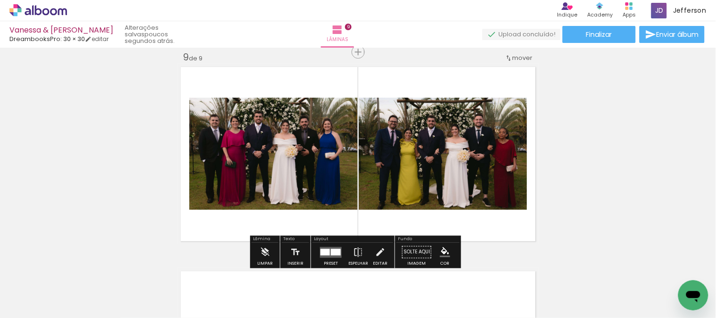
click at [313, 180] on quentale-workspace at bounding box center [358, 159] width 716 height 318
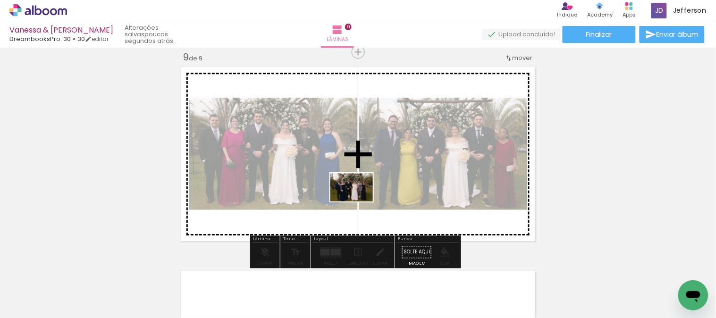
drag, startPoint x: 401, startPoint y: 294, endPoint x: 359, endPoint y: 201, distance: 101.7
click at [359, 201] on quentale-workspace at bounding box center [358, 159] width 716 height 318
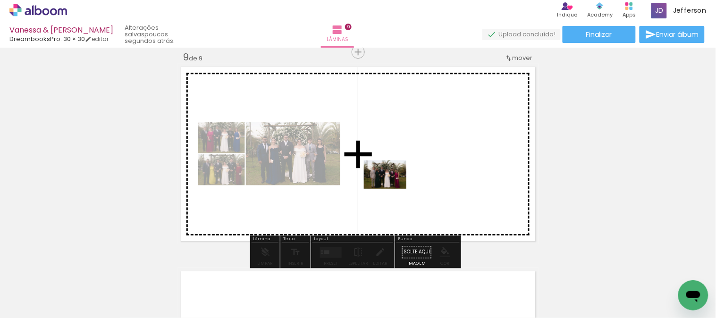
drag, startPoint x: 403, startPoint y: 281, endPoint x: 392, endPoint y: 189, distance: 93.2
click at [392, 189] on quentale-workspace at bounding box center [358, 159] width 716 height 318
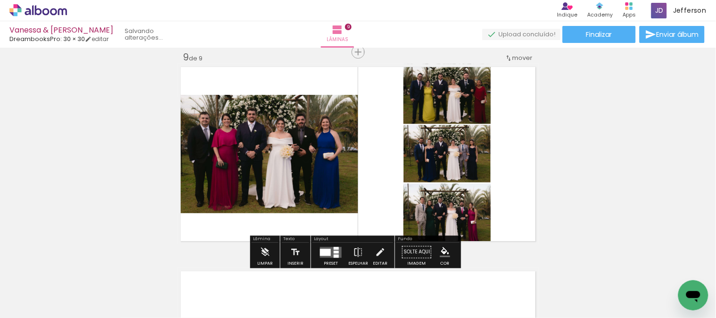
scroll to position [0, 1245]
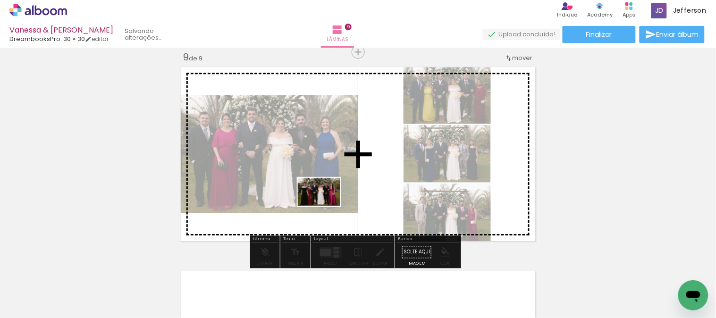
drag, startPoint x: 244, startPoint y: 288, endPoint x: 326, endPoint y: 206, distance: 115.7
click at [326, 206] on quentale-workspace at bounding box center [358, 159] width 716 height 318
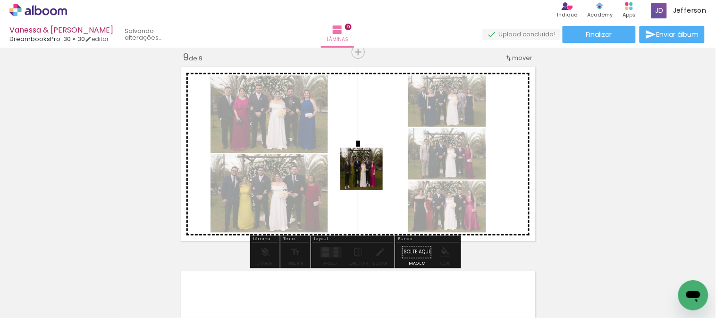
drag, startPoint x: 238, startPoint y: 285, endPoint x: 370, endPoint y: 175, distance: 171.8
click at [370, 175] on quentale-workspace at bounding box center [358, 159] width 716 height 318
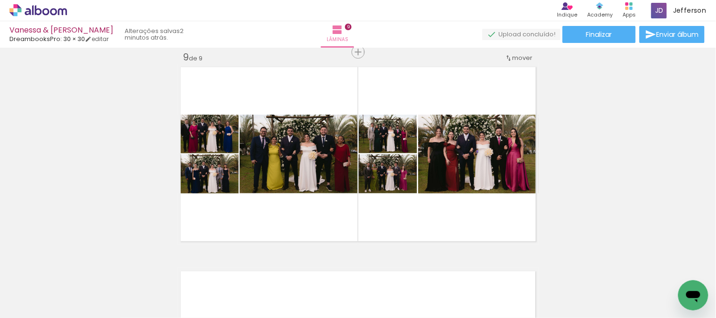
scroll to position [0, 1245]
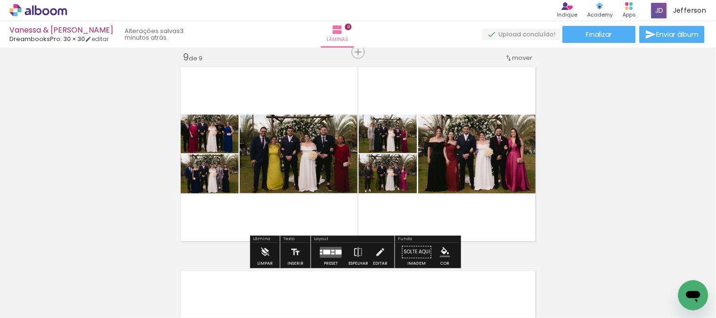
click at [331, 250] on div at bounding box center [332, 251] width 3 height 2
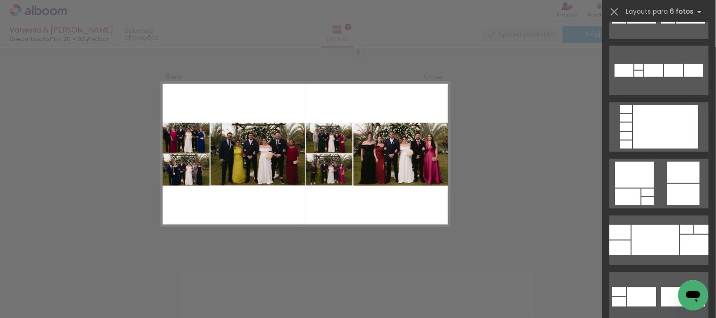
scroll to position [0, 0]
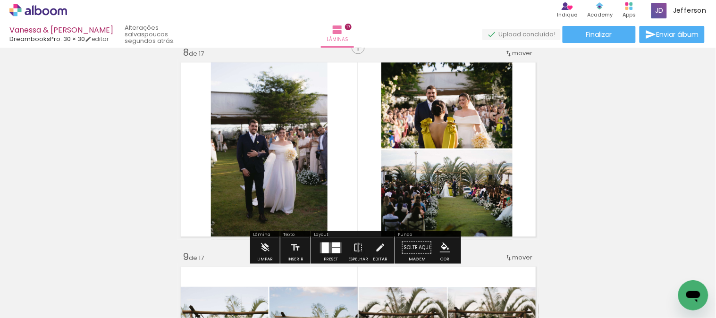
scroll to position [1445, 0]
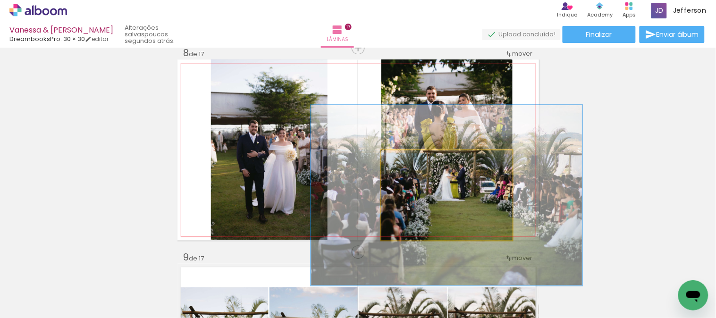
drag, startPoint x: 400, startPoint y: 162, endPoint x: 453, endPoint y: 190, distance: 60.1
type paper-slider "200"
click at [452, 167] on quentale-photo at bounding box center [446, 195] width 131 height 90
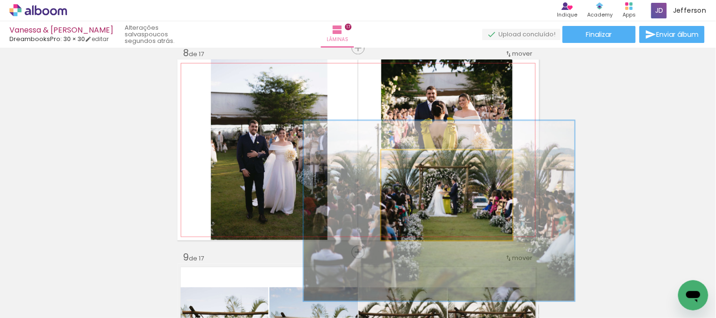
drag, startPoint x: 450, startPoint y: 189, endPoint x: 444, endPoint y: 203, distance: 15.7
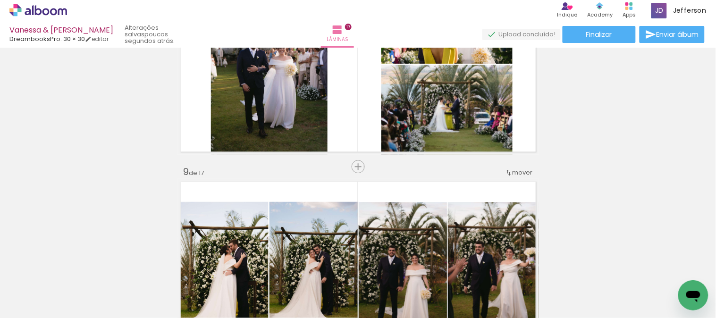
scroll to position [1602, 0]
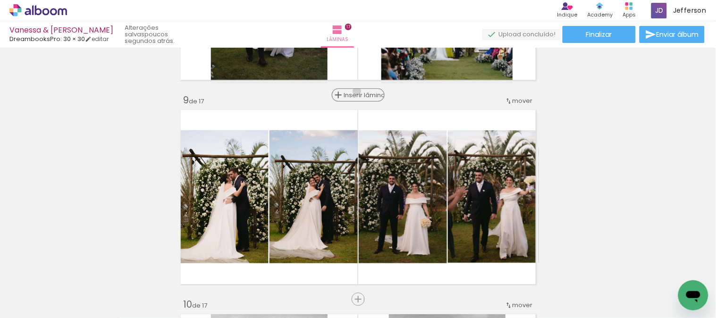
click at [353, 92] on span "Inserir lâmina" at bounding box center [362, 95] width 37 height 6
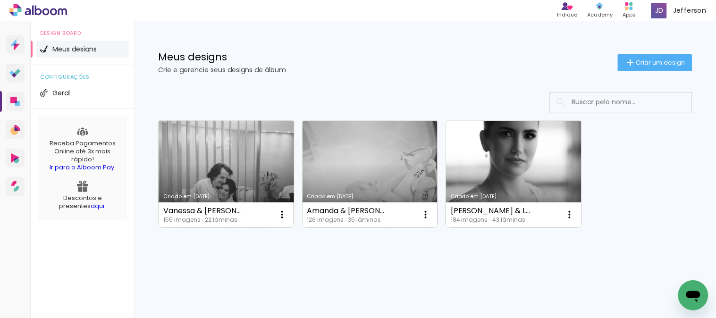
click at [247, 164] on link "Criado em [DATE]" at bounding box center [226, 174] width 135 height 107
